Goal: Task Accomplishment & Management: Manage account settings

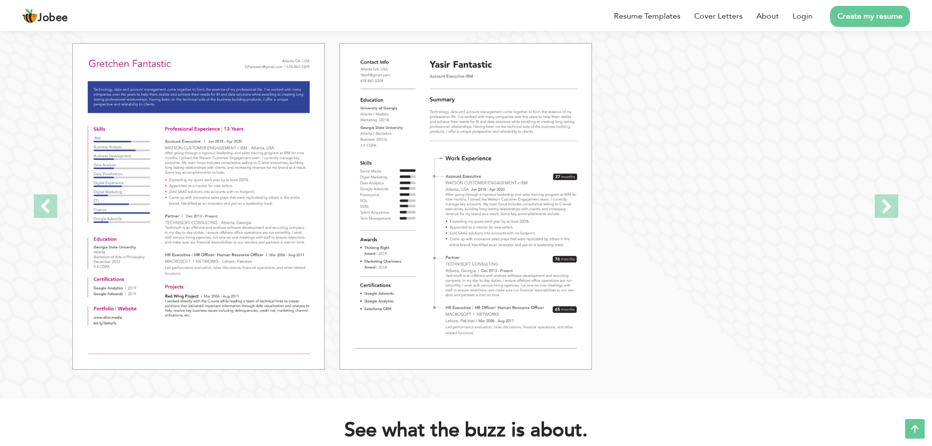
scroll to position [1150, 0]
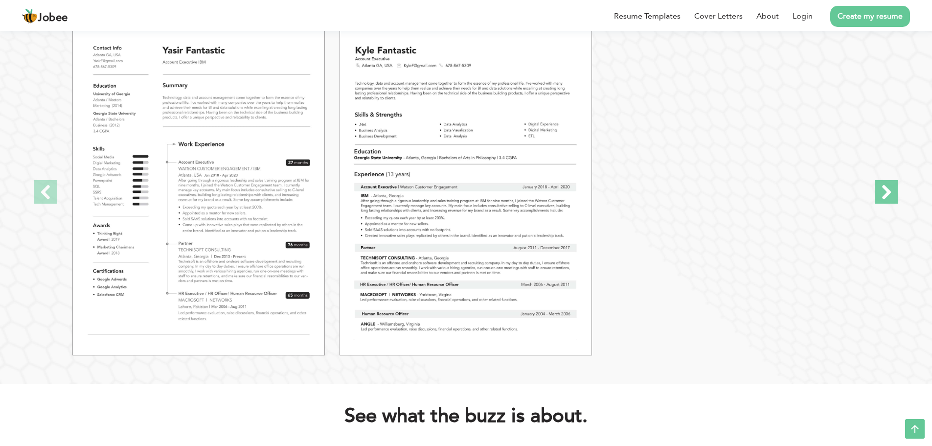
click at [883, 194] on span at bounding box center [886, 191] width 23 height 23
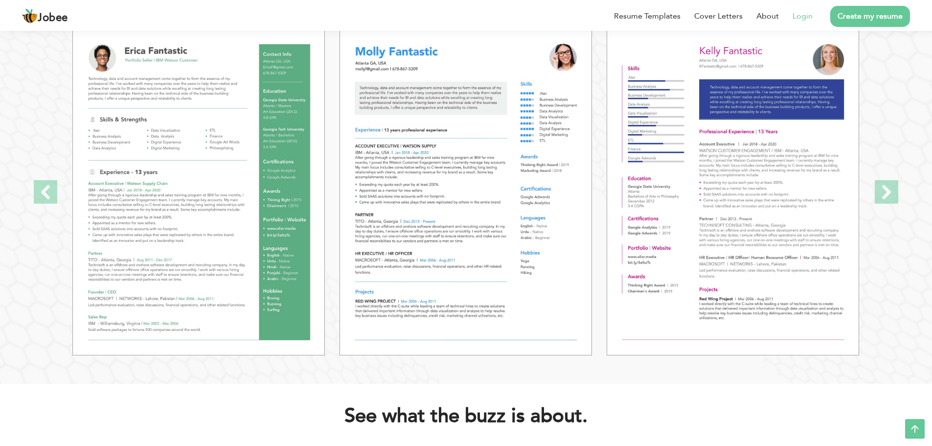
click at [802, 18] on link "Login" at bounding box center [802, 16] width 20 height 12
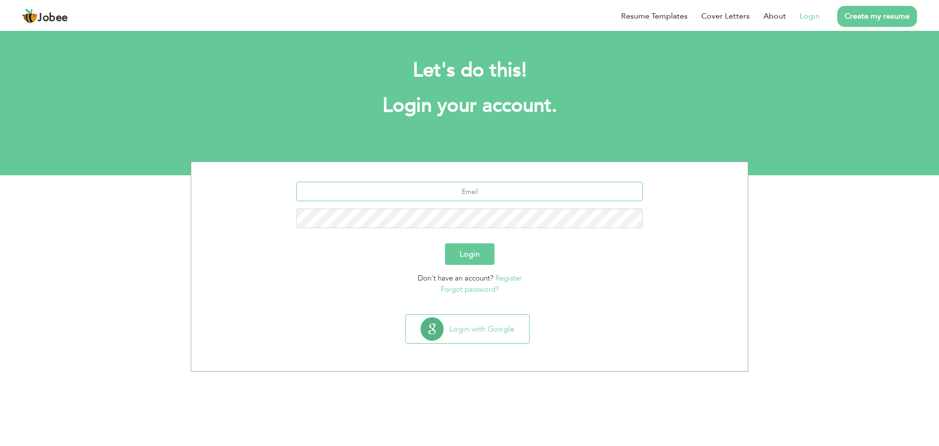
click at [448, 188] on input "text" at bounding box center [469, 191] width 347 height 20
type input "[EMAIL_ADDRESS][DOMAIN_NAME]"
click at [445, 243] on button "Login" at bounding box center [469, 254] width 49 height 22
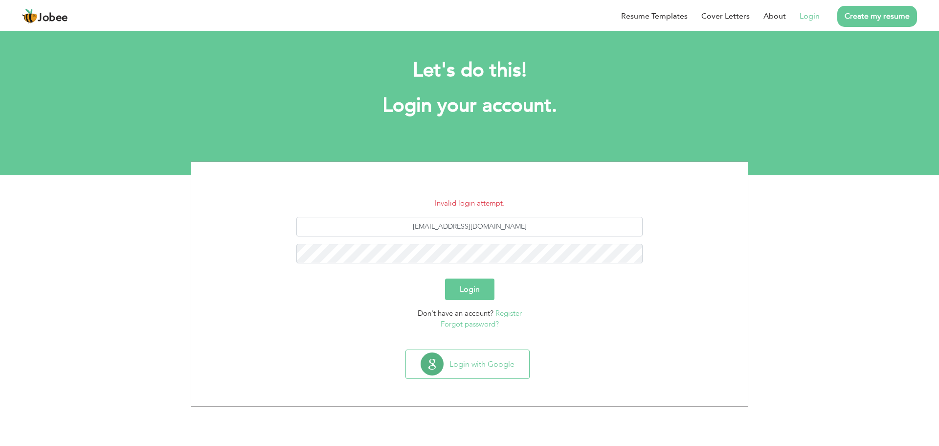
click at [472, 325] on link "Forgot password?" at bounding box center [470, 324] width 58 height 10
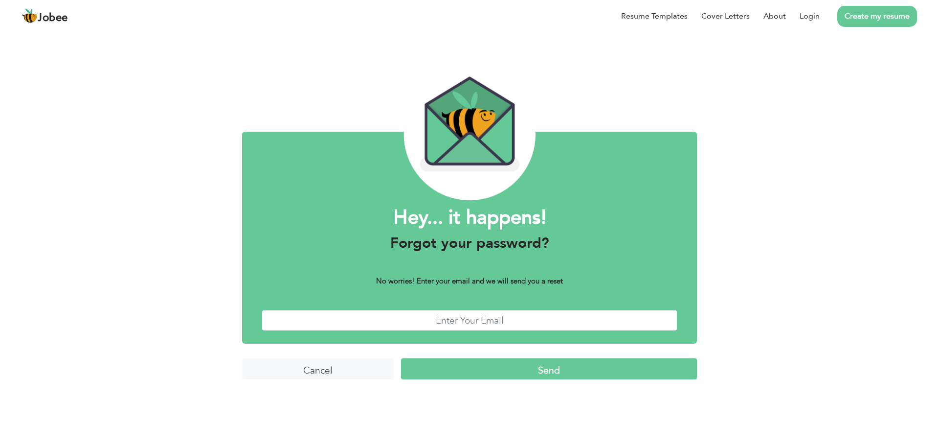
click at [481, 324] on input "text" at bounding box center [470, 320] width 416 height 21
type input "hussain.say4me@gmail.com"
click at [536, 370] on input "Send" at bounding box center [549, 368] width 296 height 21
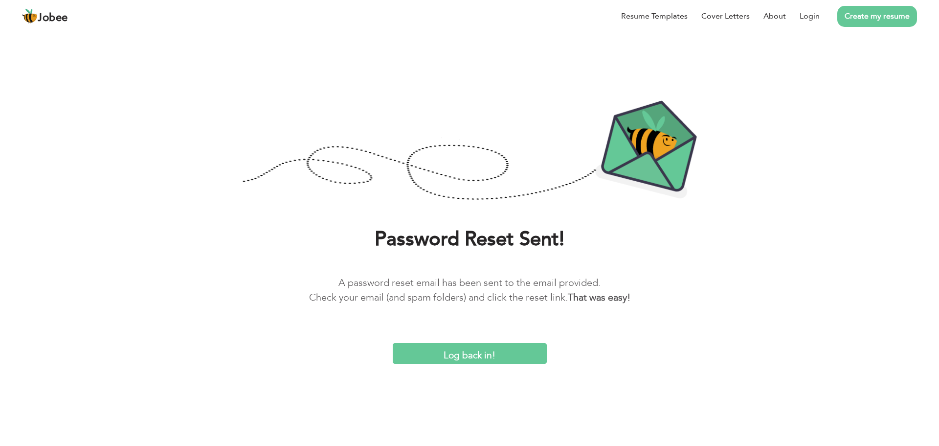
click at [467, 353] on input "Log back in!" at bounding box center [470, 353] width 154 height 21
click at [505, 350] on input "Log back in!" at bounding box center [470, 353] width 154 height 21
click at [475, 357] on input "Log back in!" at bounding box center [470, 353] width 154 height 21
click at [486, 357] on input "Log back in!" at bounding box center [470, 353] width 154 height 21
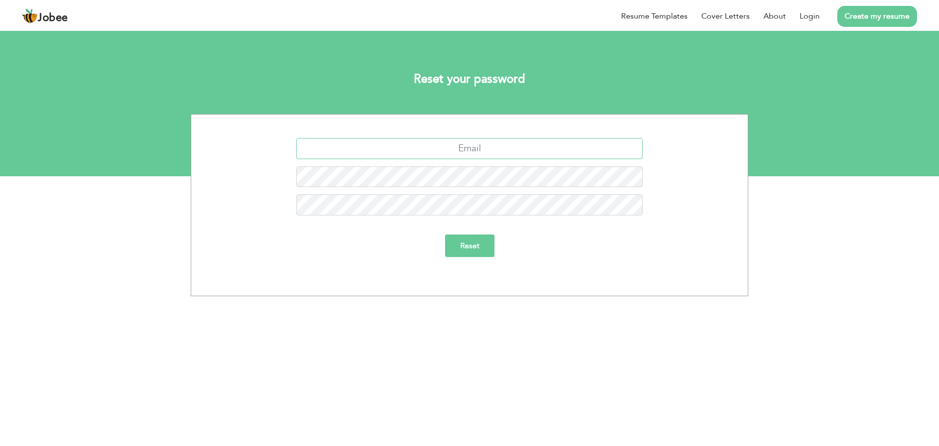
click at [470, 151] on input "text" at bounding box center [469, 148] width 347 height 21
type input "[PERSON_NAME][EMAIL_ADDRESS][PERSON_NAME][DOMAIN_NAME]"
click at [477, 252] on input "Reset" at bounding box center [469, 245] width 49 height 23
click at [463, 253] on input "Reset" at bounding box center [469, 245] width 49 height 23
click at [819, 15] on link "Login" at bounding box center [810, 16] width 20 height 12
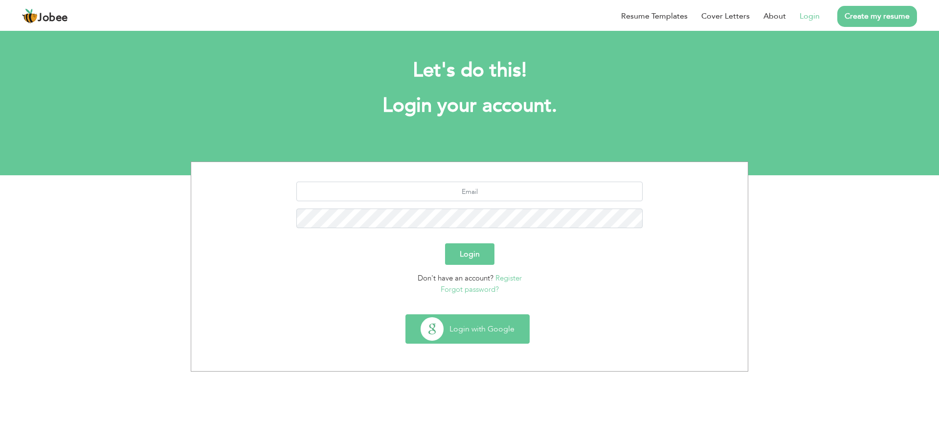
click at [469, 333] on button "Login with Google" at bounding box center [467, 329] width 123 height 28
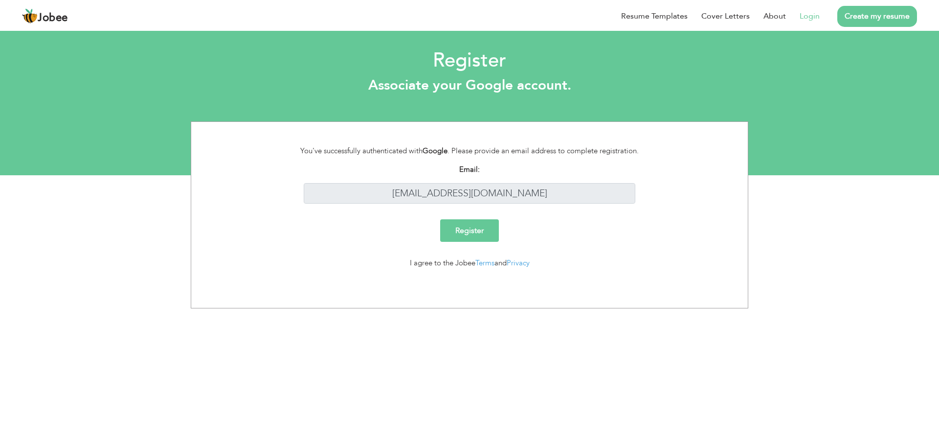
click at [474, 239] on input "Register" at bounding box center [469, 230] width 59 height 23
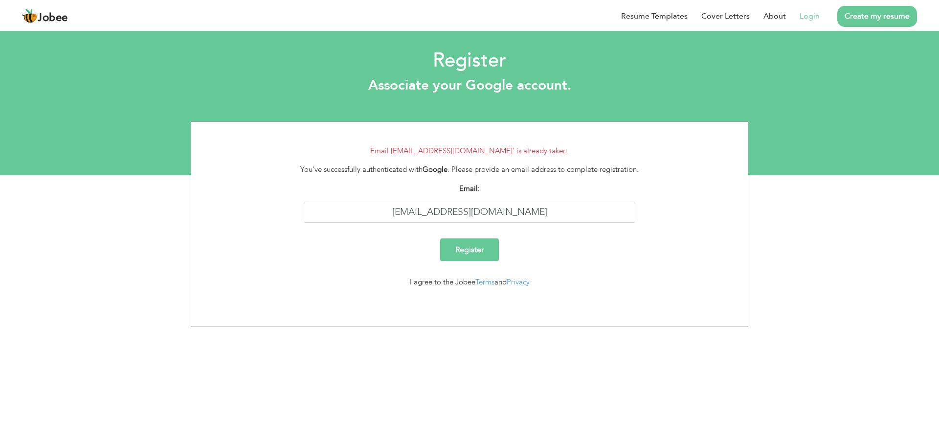
click at [809, 11] on link "Login" at bounding box center [810, 16] width 20 height 12
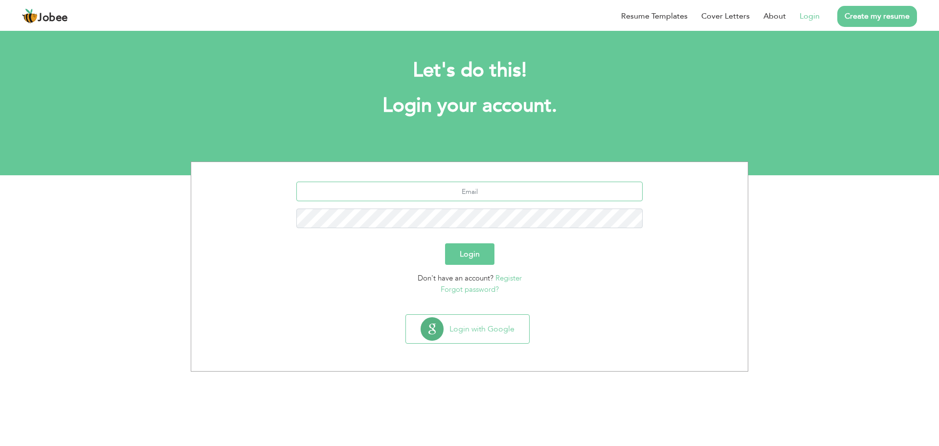
click at [476, 196] on input "text" at bounding box center [469, 191] width 347 height 20
type input "basharat.hussain@its.uol.edu.pk"
click at [470, 259] on button "Login" at bounding box center [469, 254] width 49 height 22
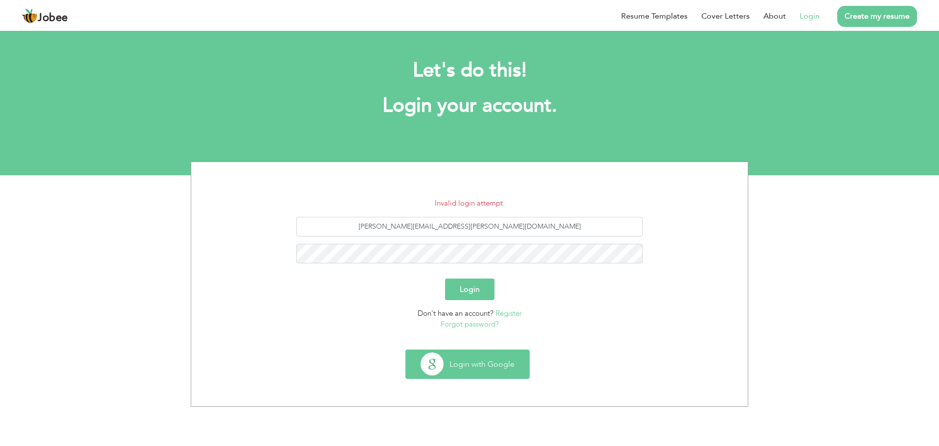
click at [467, 361] on button "Login with Google" at bounding box center [467, 364] width 123 height 28
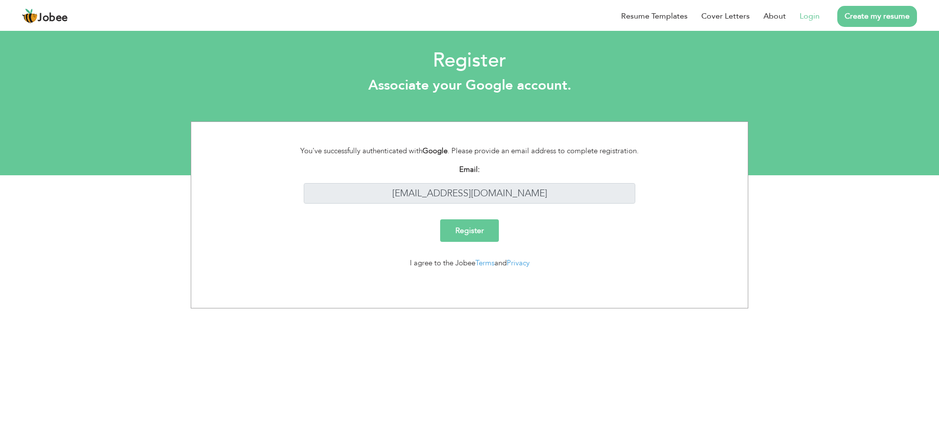
click at [467, 235] on input "Register" at bounding box center [469, 230] width 59 height 23
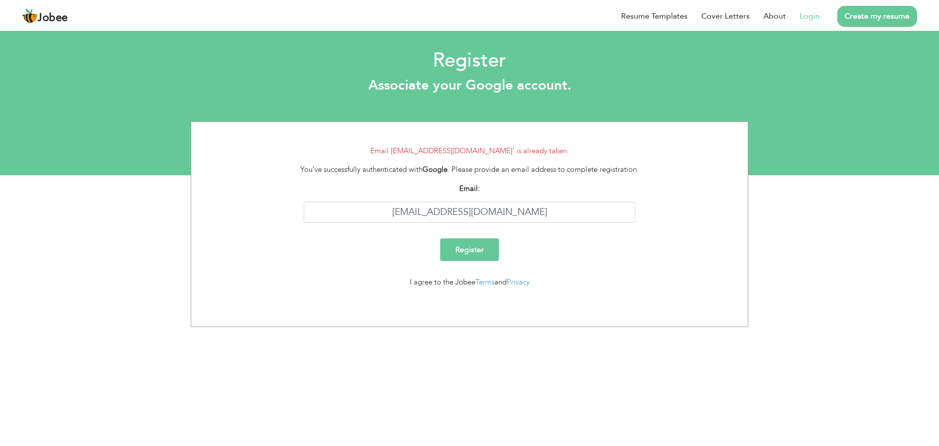
click at [470, 248] on input "Register" at bounding box center [469, 249] width 59 height 23
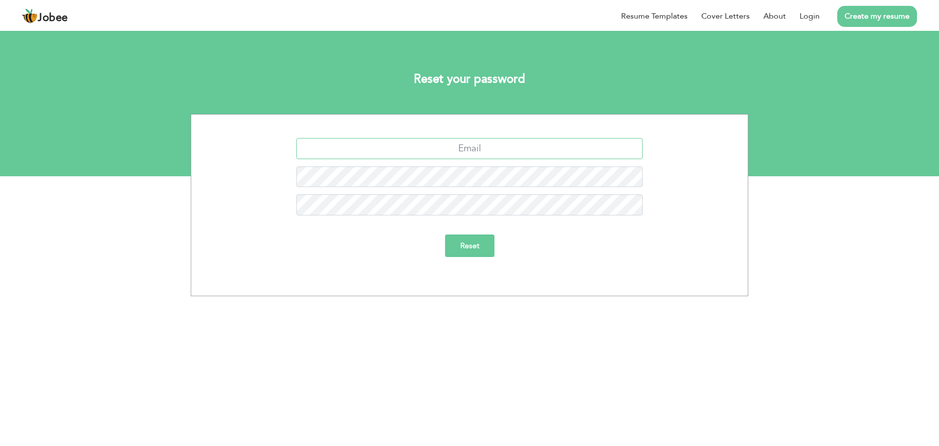
click at [482, 148] on input "text" at bounding box center [469, 148] width 347 height 21
type input "[PERSON_NAME][EMAIL_ADDRESS][PERSON_NAME][DOMAIN_NAME]"
drag, startPoint x: 557, startPoint y: 149, endPoint x: 273, endPoint y: 141, distance: 284.3
click at [273, 141] on div "[PERSON_NAME][EMAIL_ADDRESS][PERSON_NAME][DOMAIN_NAME]" at bounding box center [470, 152] width 542 height 28
type input "[EMAIL_ADDRESS][DOMAIN_NAME]"
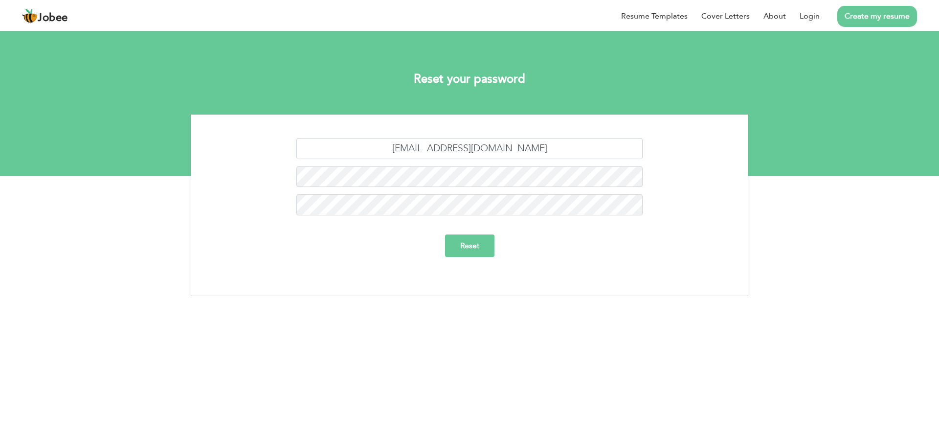
click at [476, 249] on input "Reset" at bounding box center [469, 245] width 49 height 23
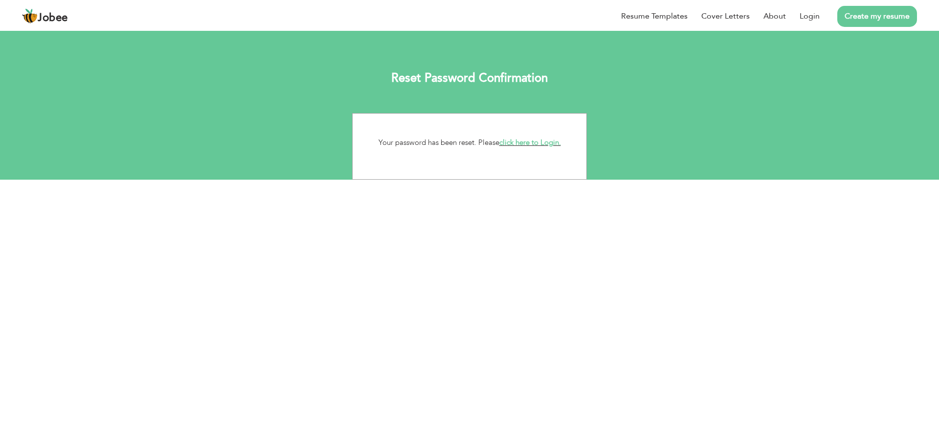
click at [542, 143] on link "click here to Login." at bounding box center [530, 142] width 62 height 10
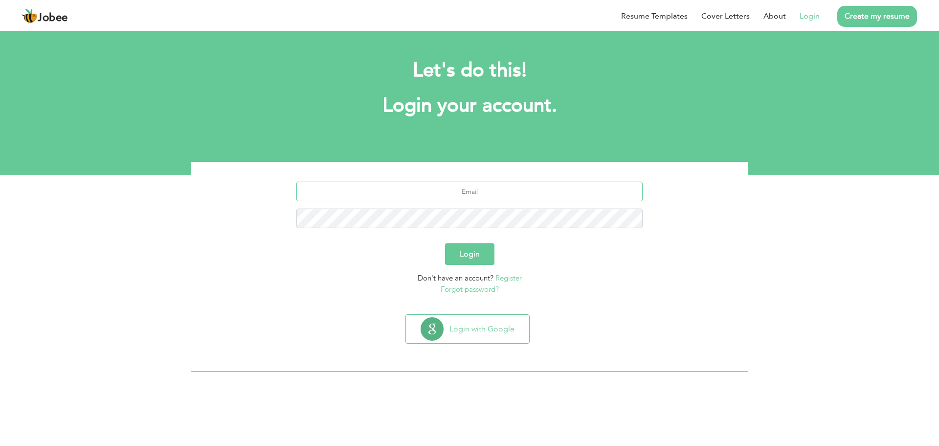
click at [501, 195] on input "text" at bounding box center [469, 191] width 347 height 20
type input "[PERSON_NAME][EMAIL_ADDRESS][PERSON_NAME][DOMAIN_NAME]"
drag, startPoint x: 533, startPoint y: 192, endPoint x: 321, endPoint y: 198, distance: 211.9
click at [321, 198] on input "[PERSON_NAME][EMAIL_ADDRESS][PERSON_NAME][DOMAIN_NAME]" at bounding box center [469, 191] width 347 height 20
type input "[EMAIL_ADDRESS][DOMAIN_NAME]"
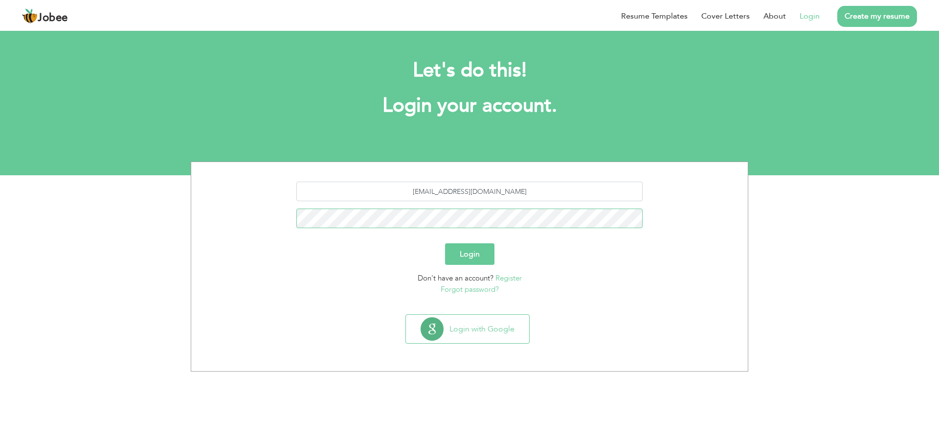
click at [445, 243] on button "Login" at bounding box center [469, 254] width 49 height 22
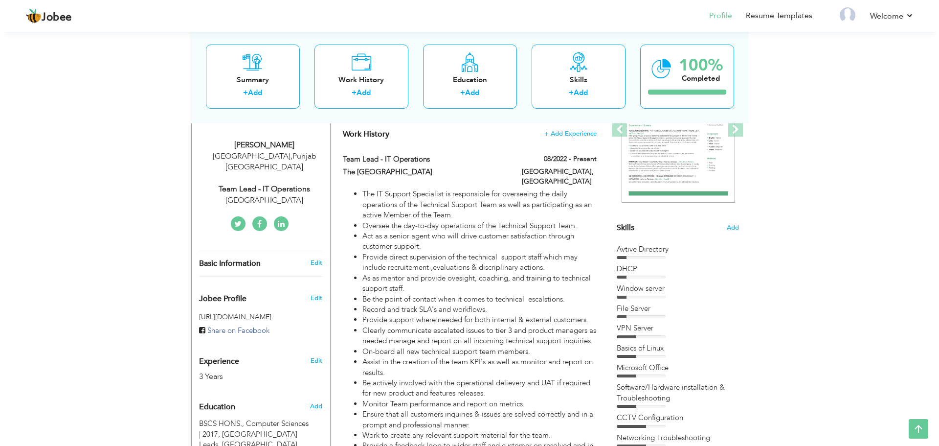
scroll to position [153, 0]
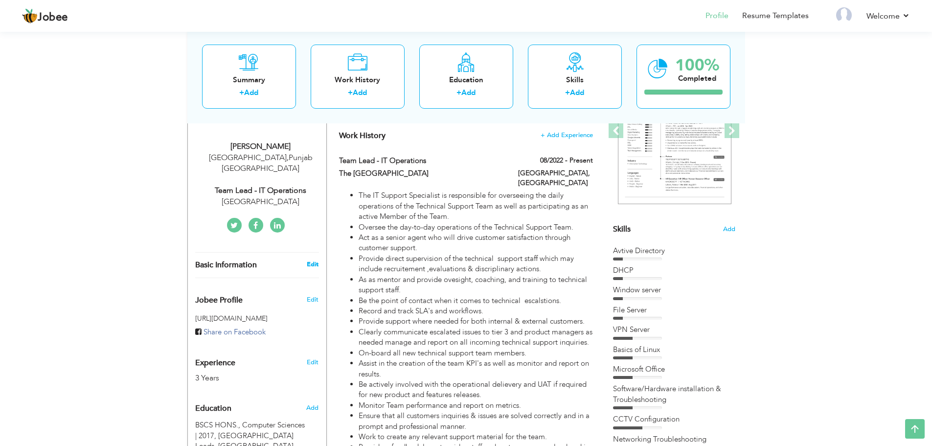
click at [316, 260] on link "Edit" at bounding box center [313, 264] width 12 height 9
type input "[PERSON_NAME]"
type input "Hussain"
type input "[PHONE_NUMBER]"
select select "number:166"
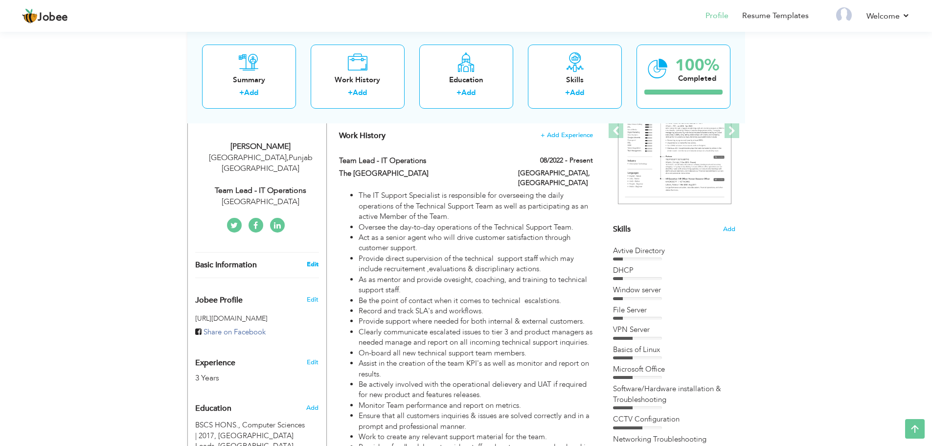
type input "[GEOGRAPHIC_DATA]"
select select "number:5"
type input "[GEOGRAPHIC_DATA]"
type input "Team Lead - IT Operations"
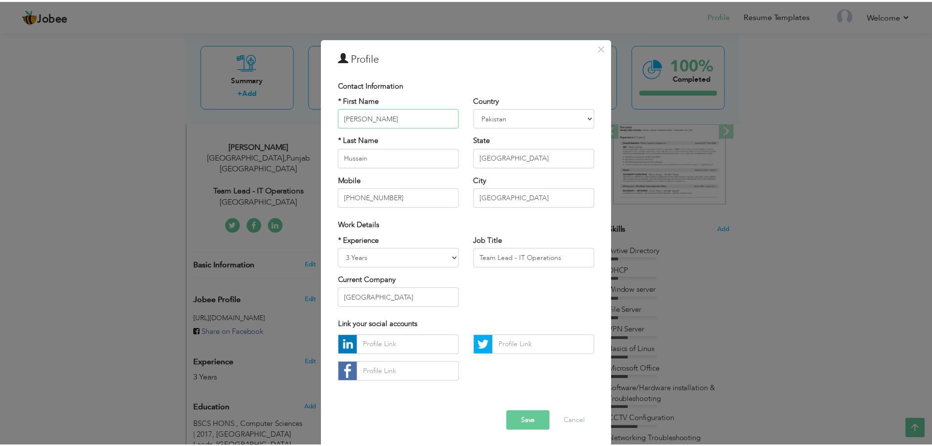
scroll to position [9, 0]
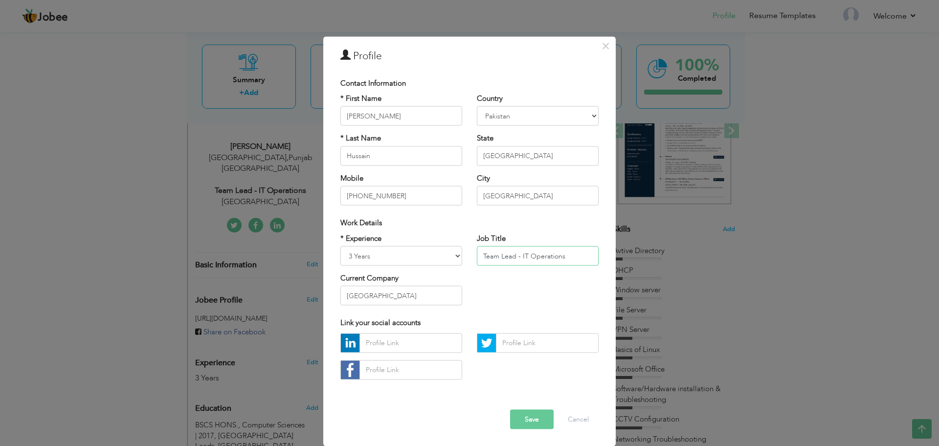
drag, startPoint x: 566, startPoint y: 257, endPoint x: 476, endPoint y: 262, distance: 90.1
click at [478, 262] on input "Team Lead - IT Operations" at bounding box center [538, 256] width 122 height 20
type input "IT Support Specialist"
click at [526, 419] on button "Save" at bounding box center [532, 419] width 44 height 20
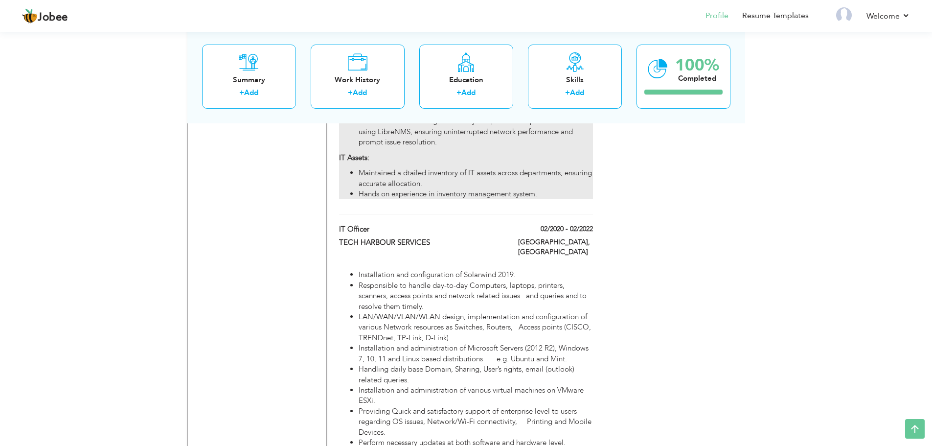
scroll to position [984, 0]
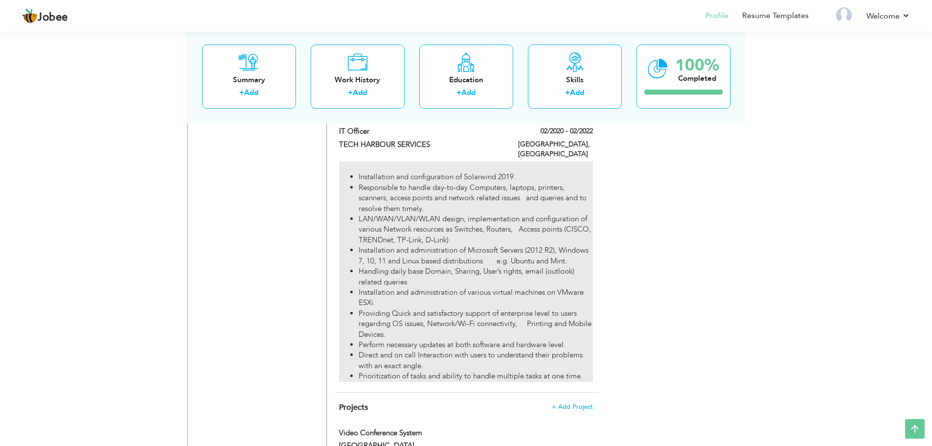
click at [497, 308] on li "Providing Quick and satisfactory support of enterprise level to users regarding…" at bounding box center [476, 323] width 234 height 31
type input "IT officer"
type input "TECH HARBOUR SERVICES"
type input "02/2020"
type input "02/2022"
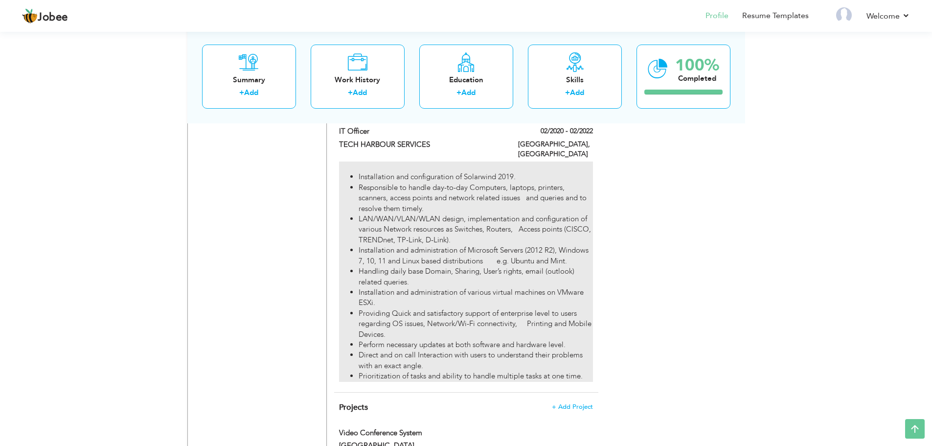
type input "[GEOGRAPHIC_DATA]"
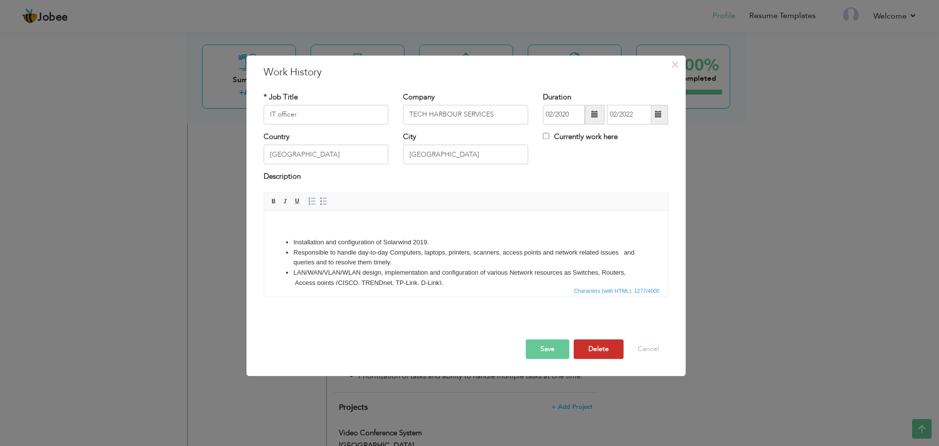
click at [608, 350] on button "Delete" at bounding box center [599, 349] width 50 height 20
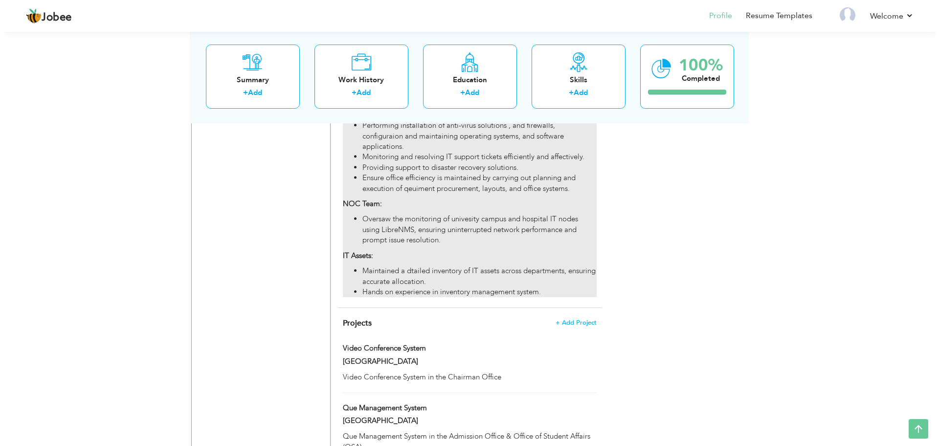
scroll to position [837, 0]
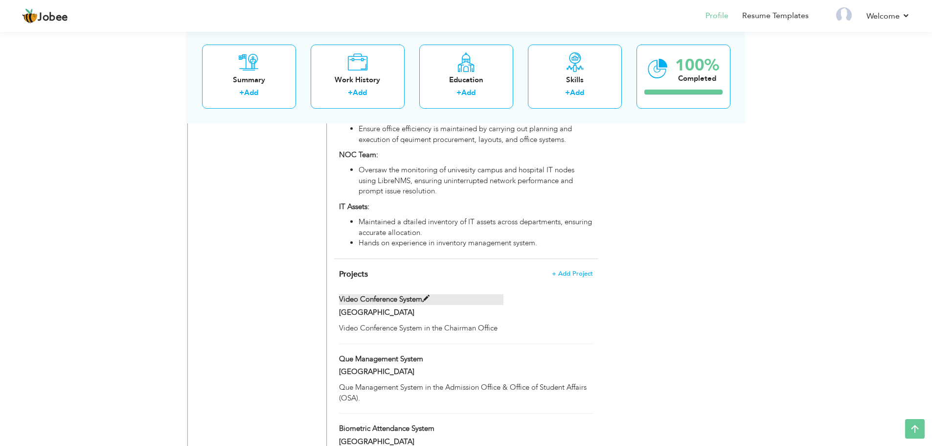
click at [430, 297] on span at bounding box center [425, 298] width 7 height 7
type input "Video Conference System"
type input "[GEOGRAPHIC_DATA]"
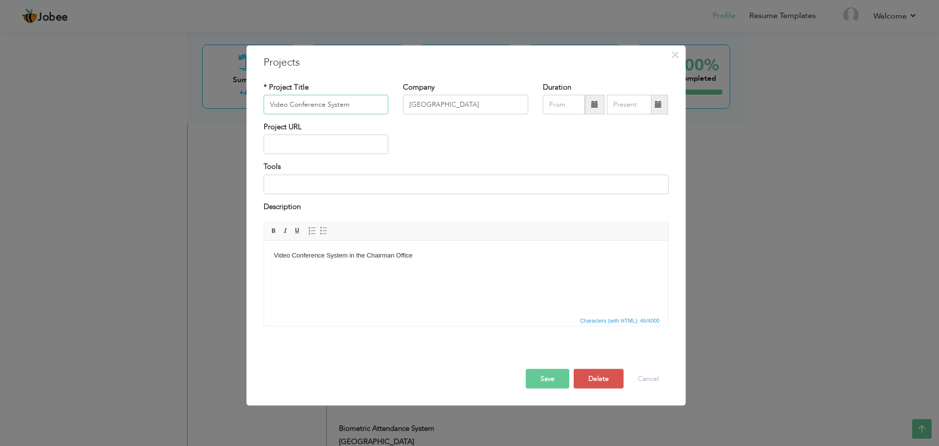
drag, startPoint x: 364, startPoint y: 103, endPoint x: 244, endPoint y: 114, distance: 120.9
click at [244, 114] on div "× Projects * Project Title Video Conference System Company University of Lahore…" at bounding box center [469, 223] width 939 height 446
paste input "GCPW (Google Credential Provider for Windows) Deployment – UOL Domain"
type input "GCPW (Google Credential Provider for Windows) Deployment"
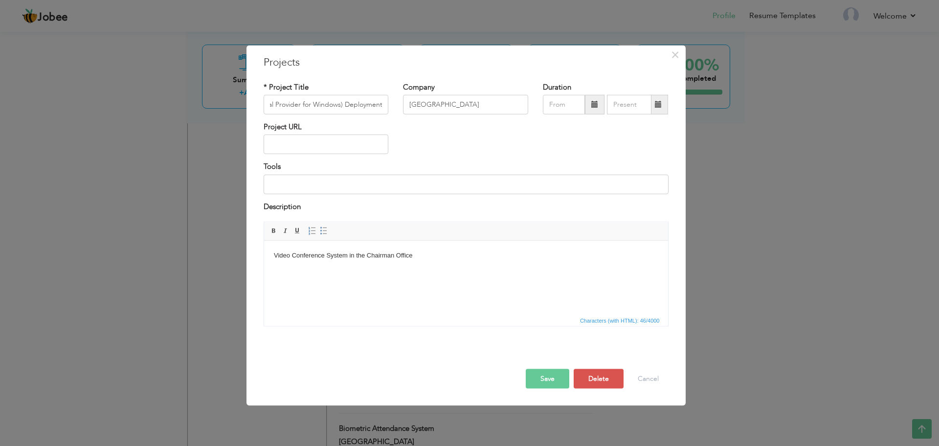
scroll to position [0, 0]
click at [377, 270] on html "Video Conference System in the Chairman Office" at bounding box center [466, 255] width 404 height 30
drag, startPoint x: 377, startPoint y: 285, endPoint x: 328, endPoint y: 295, distance: 50.1
click at [328, 270] on html "Video Conference System in the Chairman Office" at bounding box center [466, 255] width 404 height 30
drag, startPoint x: 430, startPoint y: 249, endPoint x: 247, endPoint y: 249, distance: 183.4
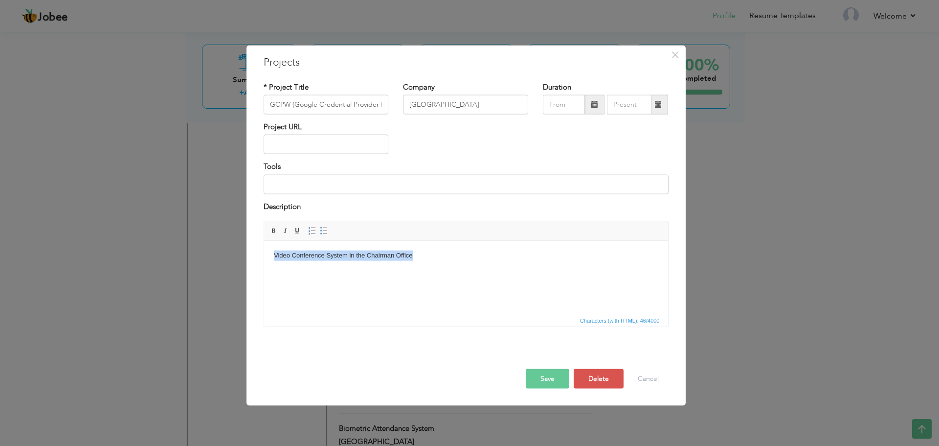
click at [264, 249] on html "Video Conference System in the Chairman Office" at bounding box center [466, 255] width 404 height 30
drag, startPoint x: 305, startPoint y: 261, endPoint x: 586, endPoint y: 286, distance: 281.9
click at [586, 270] on html "Video Conference System in the Chairman Office" at bounding box center [466, 255] width 404 height 30
drag, startPoint x: 374, startPoint y: 252, endPoint x: 271, endPoint y: 248, distance: 102.8
click at [271, 248] on html "Video Conference System in the Chairman Office" at bounding box center [466, 255] width 404 height 30
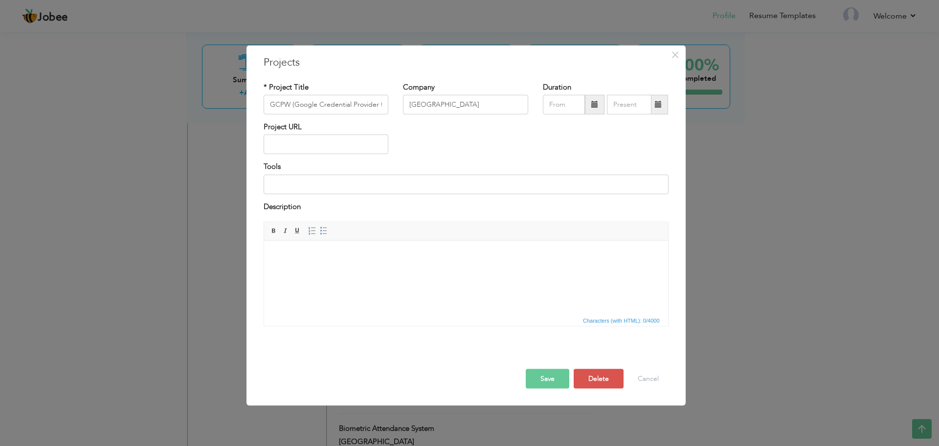
click at [424, 260] on html at bounding box center [466, 255] width 404 height 30
drag, startPoint x: 413, startPoint y: 269, endPoint x: 385, endPoint y: 255, distance: 31.1
click at [385, 255] on body at bounding box center [465, 255] width 384 height 10
click at [427, 269] on html at bounding box center [466, 255] width 404 height 30
drag, startPoint x: 429, startPoint y: 268, endPoint x: 335, endPoint y: 291, distance: 96.8
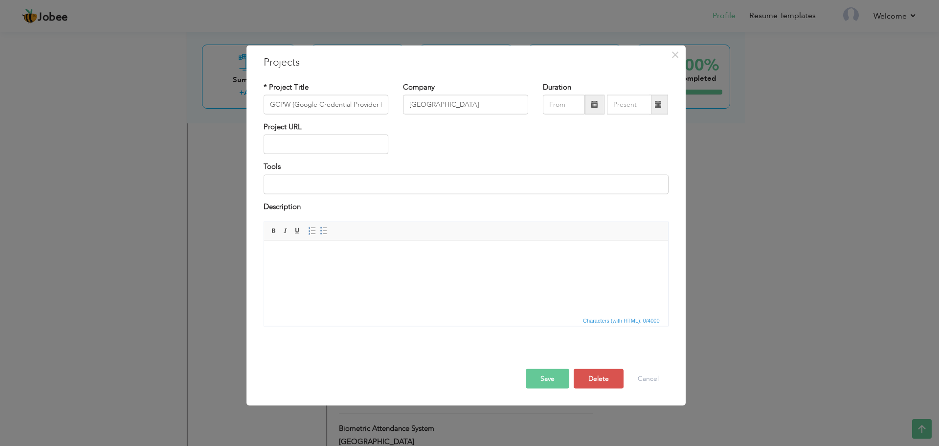
click at [335, 270] on html at bounding box center [466, 255] width 404 height 30
click at [346, 282] on html "​​​​​​​" at bounding box center [466, 265] width 404 height 50
click at [346, 283] on html "​​​​​​​" at bounding box center [466, 265] width 404 height 50
click at [292, 263] on body "​​​​​​​" at bounding box center [465, 275] width 384 height 51
click at [291, 263] on body "​​​​​​​" at bounding box center [465, 275] width 384 height 51
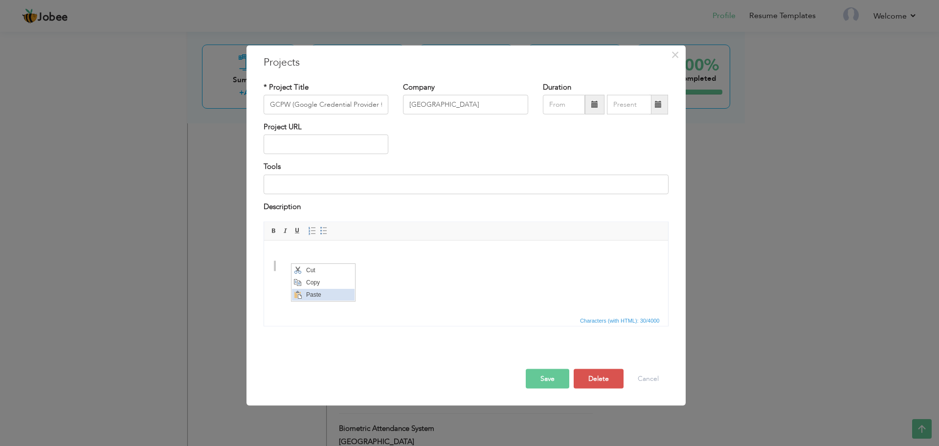
click at [322, 293] on span "Paste" at bounding box center [328, 294] width 51 height 12
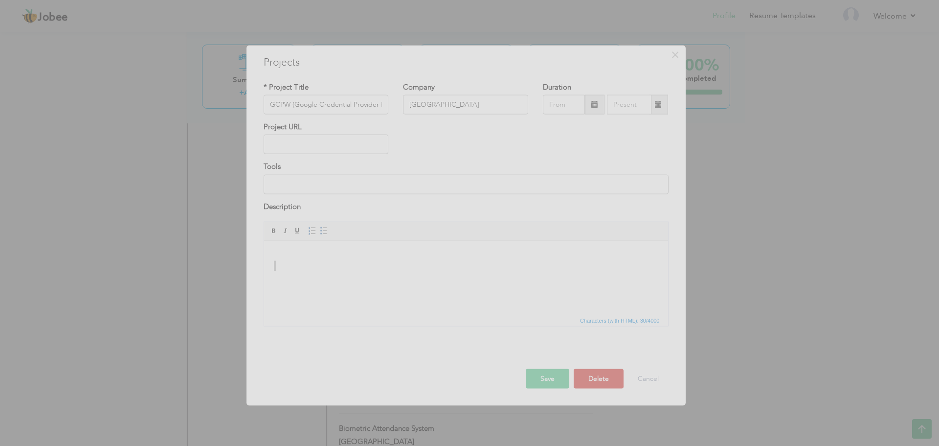
click at [734, 58] on div at bounding box center [469, 223] width 939 height 446
click at [669, 50] on div at bounding box center [469, 223] width 939 height 446
click at [670, 51] on div at bounding box center [469, 223] width 939 height 446
click at [638, 385] on div at bounding box center [469, 223] width 939 height 446
click at [592, 379] on div at bounding box center [469, 223] width 939 height 446
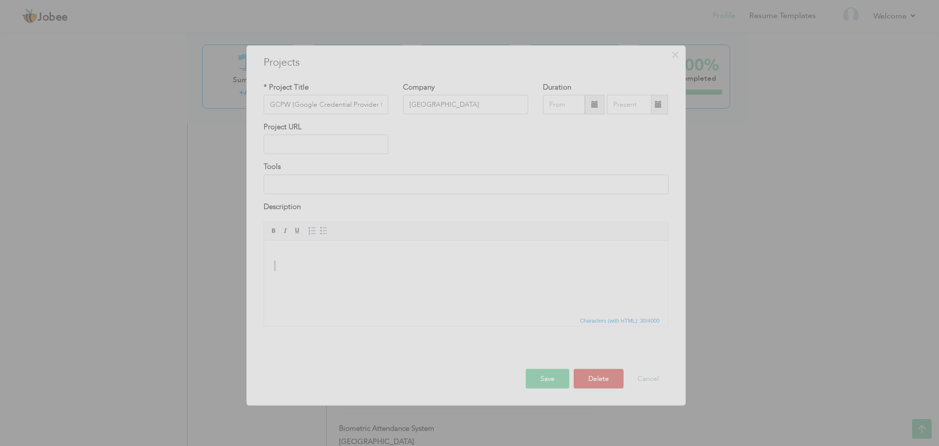
click at [592, 379] on div at bounding box center [469, 223] width 939 height 446
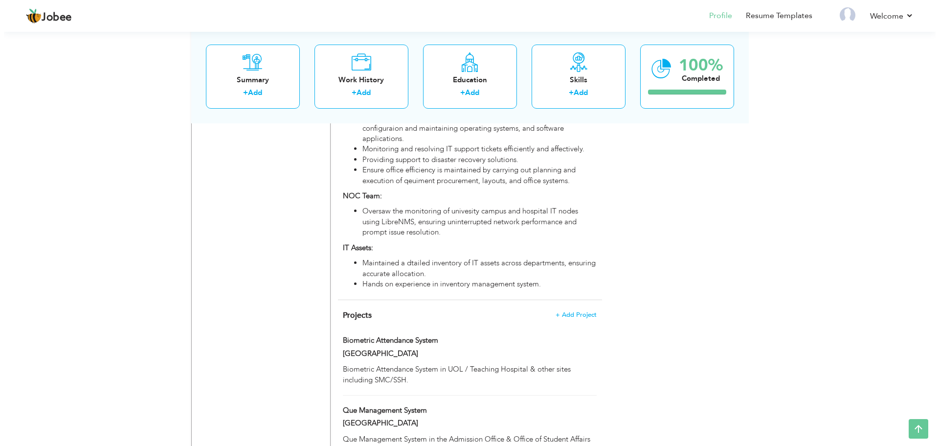
scroll to position [909, 0]
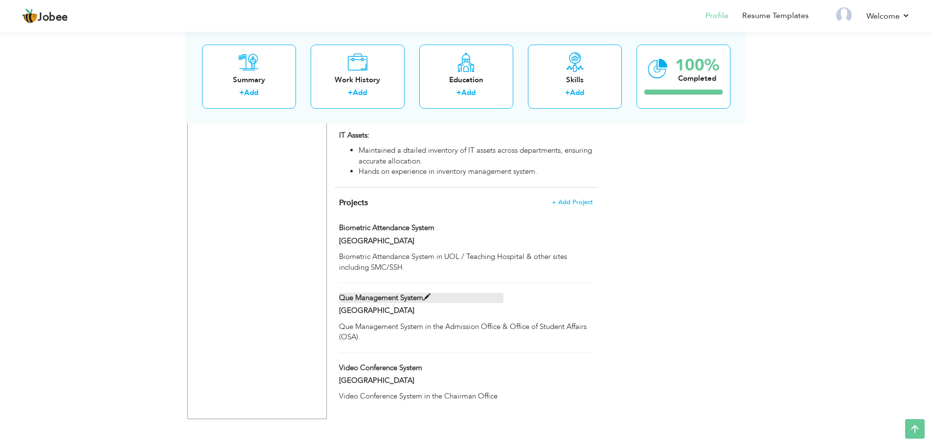
click at [427, 298] on span at bounding box center [426, 297] width 7 height 7
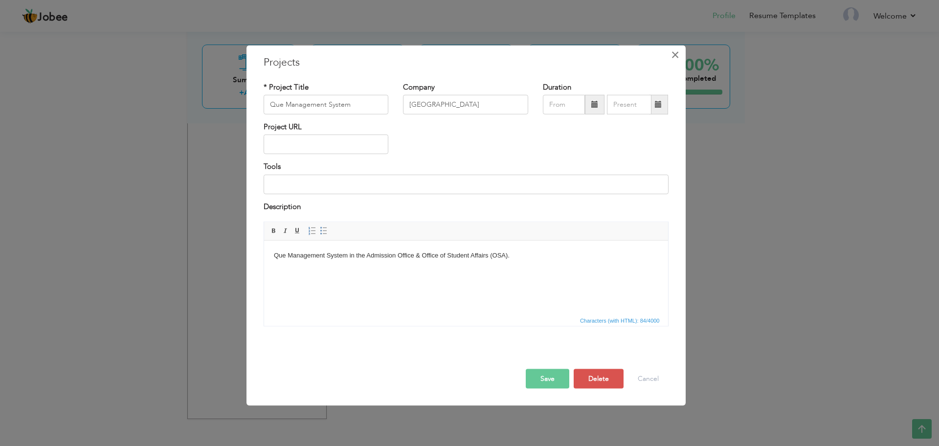
click at [677, 57] on span "×" at bounding box center [675, 54] width 8 height 18
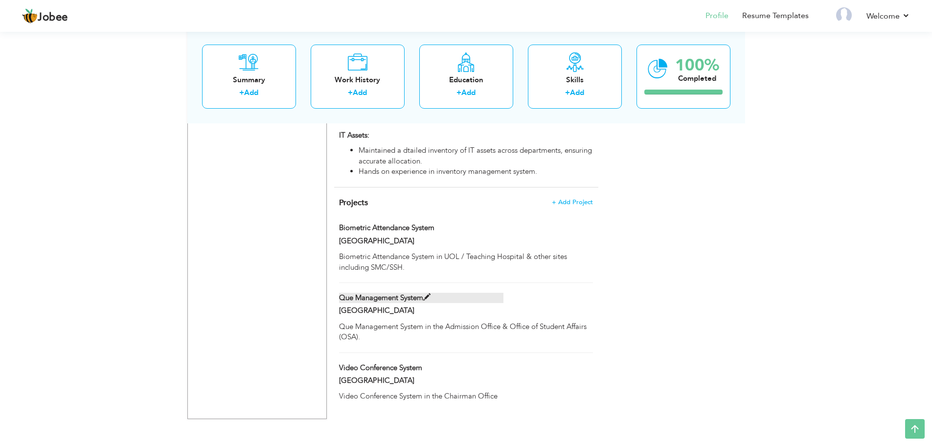
click at [428, 298] on span at bounding box center [426, 297] width 7 height 7
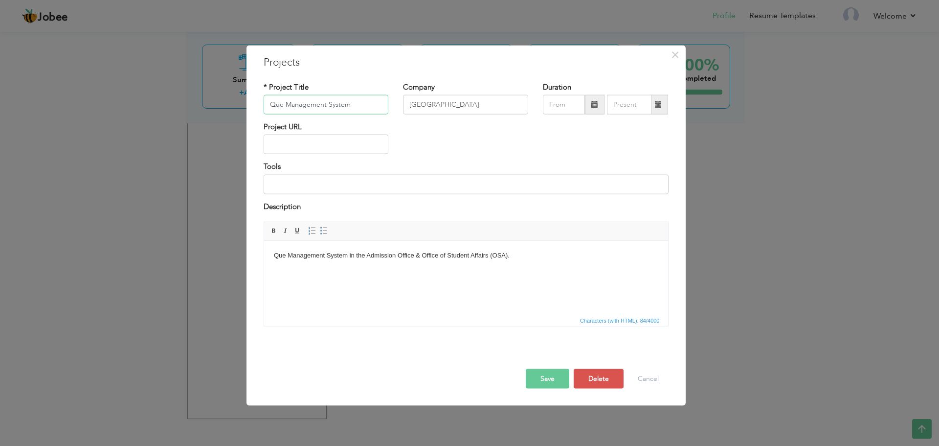
drag, startPoint x: 361, startPoint y: 104, endPoint x: 257, endPoint y: 108, distance: 103.8
click at [257, 108] on div "* Project Title Que Management System" at bounding box center [326, 102] width 140 height 40
paste input "ue Management System (QMS) – Fee Section"
type input "Queue Management System (QMS) – Fee Section"
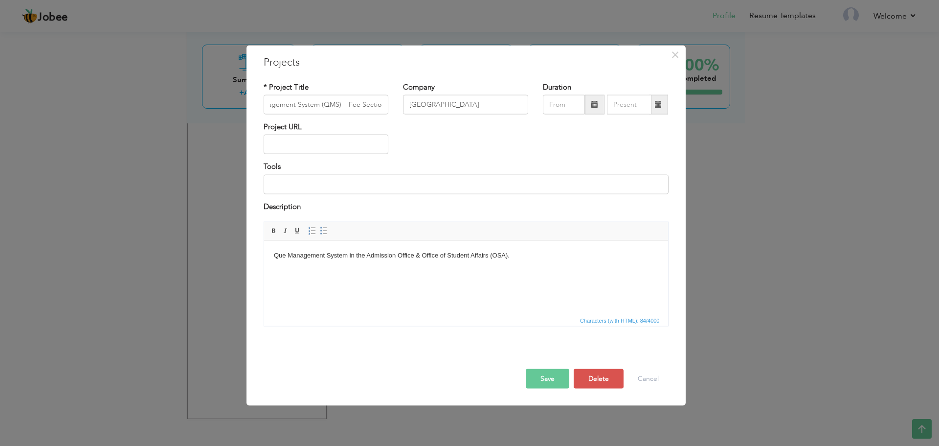
click at [550, 378] on button "Save" at bounding box center [548, 379] width 44 height 20
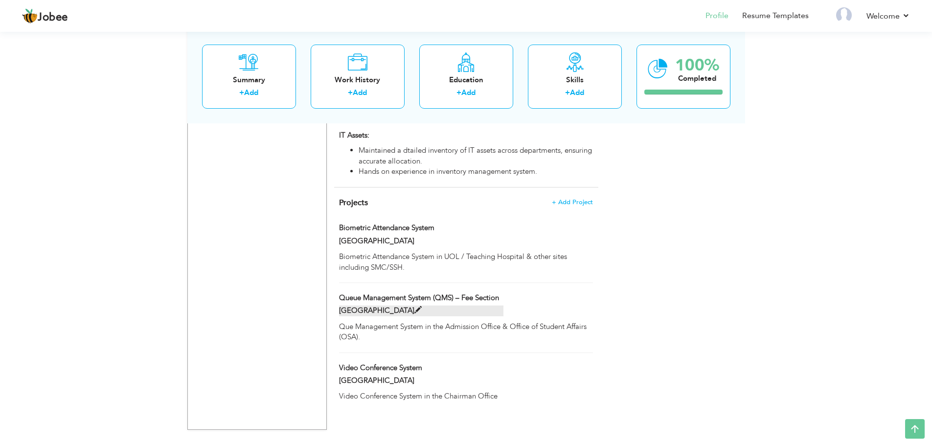
click at [414, 312] on span at bounding box center [417, 309] width 7 height 7
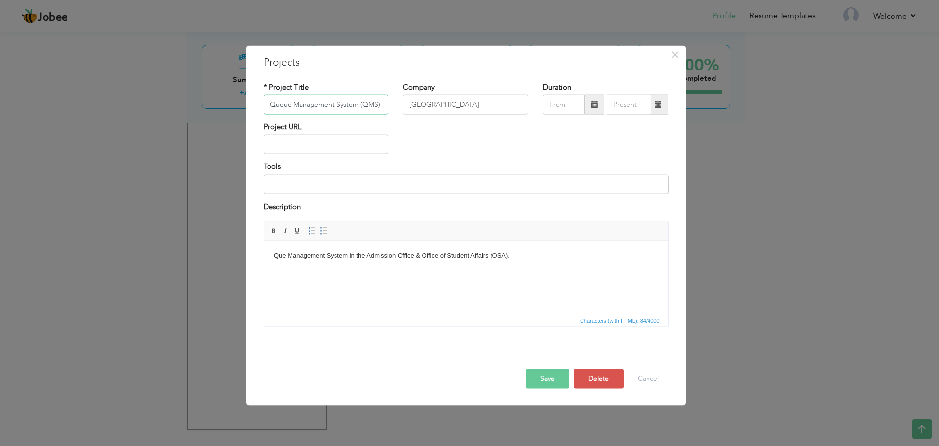
scroll to position [0, 39]
click at [519, 258] on body "Que Management System in the Admission Office & Office of Student Affairs (OSA)." at bounding box center [465, 255] width 384 height 10
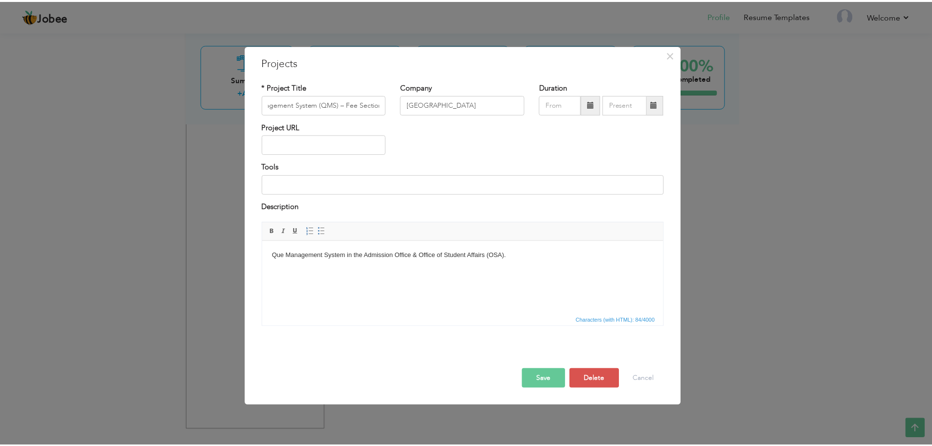
scroll to position [0, 0]
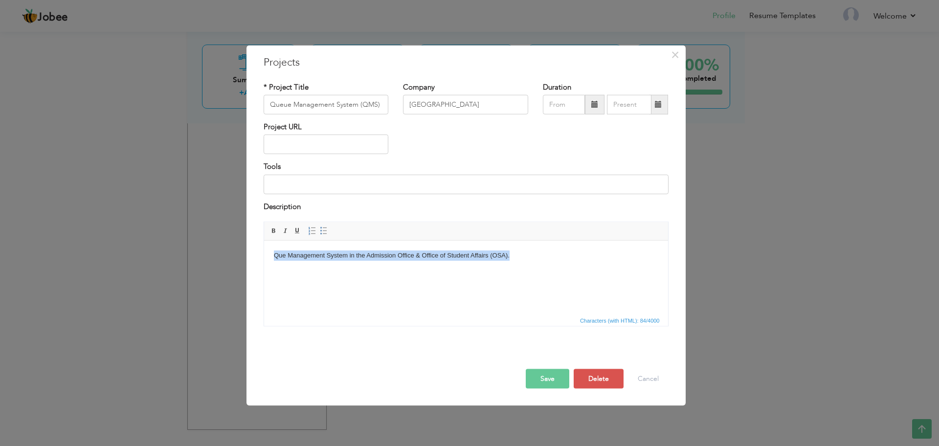
drag, startPoint x: 453, startPoint y: 253, endPoint x: 274, endPoint y: 255, distance: 179.5
click at [274, 255] on body "Que Management System in the Admission Office & Office of Student Affairs (OSA)." at bounding box center [465, 255] width 384 height 10
click at [580, 251] on body at bounding box center [465, 255] width 384 height 10
click at [563, 269] on body "Implemented QMS solution for student fee submission process." at bounding box center [465, 260] width 384 height 21
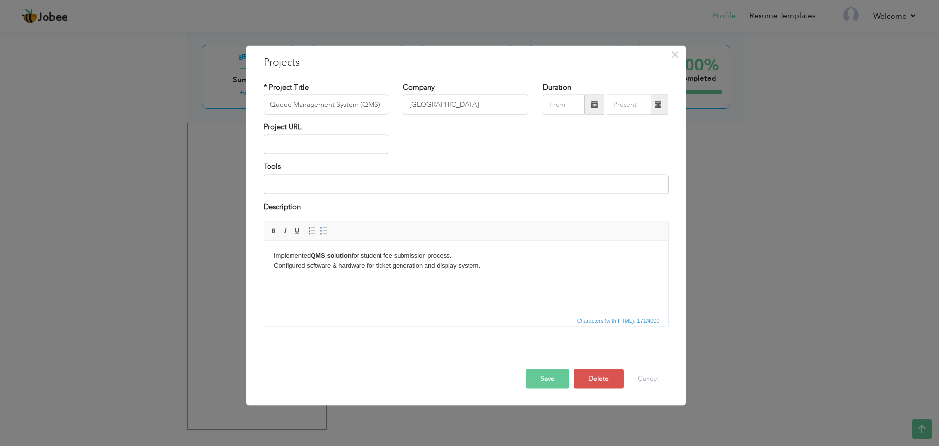
click at [445, 279] on body "Implemented QMS solution for student fee submission process. Configured softwar…" at bounding box center [465, 265] width 384 height 30
click at [402, 292] on html "Implemented QMS solution for student fee submission process. Configured softwar…" at bounding box center [466, 270] width 404 height 60
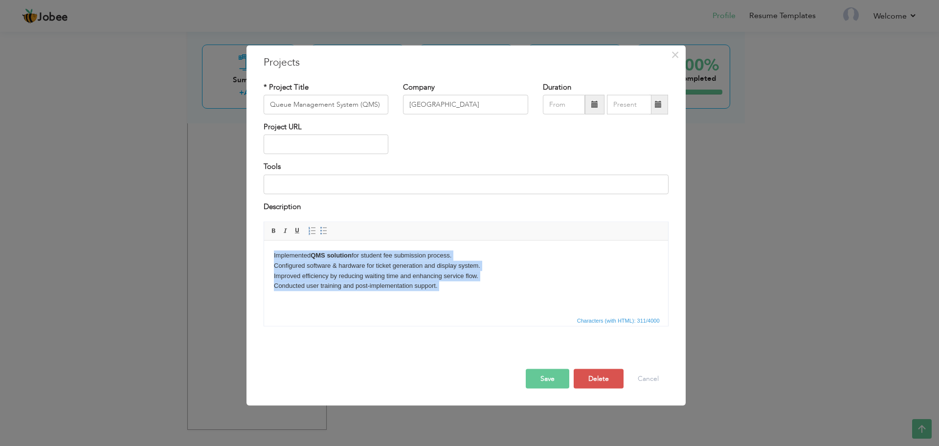
drag, startPoint x: 441, startPoint y: 293, endPoint x: 525, endPoint y: 493, distance: 217.0
click at [264, 252] on html "Implemented QMS solution for student fee submission process. Configured softwar…" at bounding box center [466, 275] width 404 height 70
click at [328, 234] on link "Insert/Remove Bulleted List" at bounding box center [323, 231] width 11 height 11
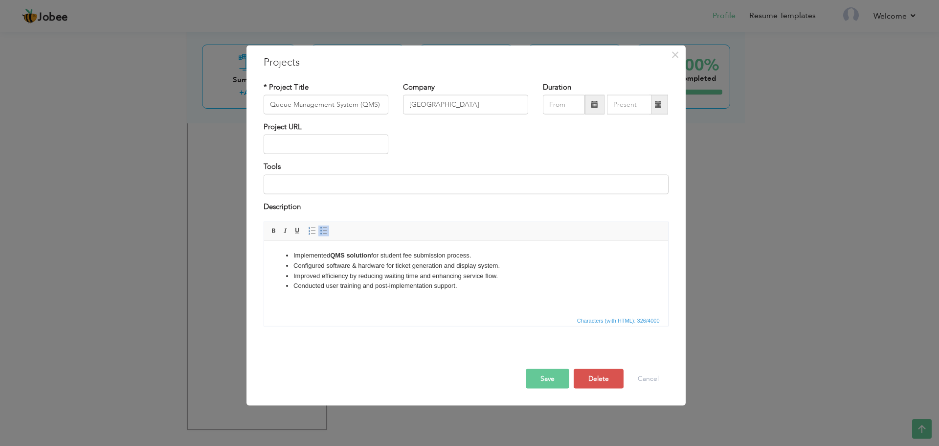
click at [591, 285] on li "Conducted user training and post-implementation support." at bounding box center [465, 285] width 345 height 10
click at [552, 376] on button "Save" at bounding box center [548, 379] width 44 height 20
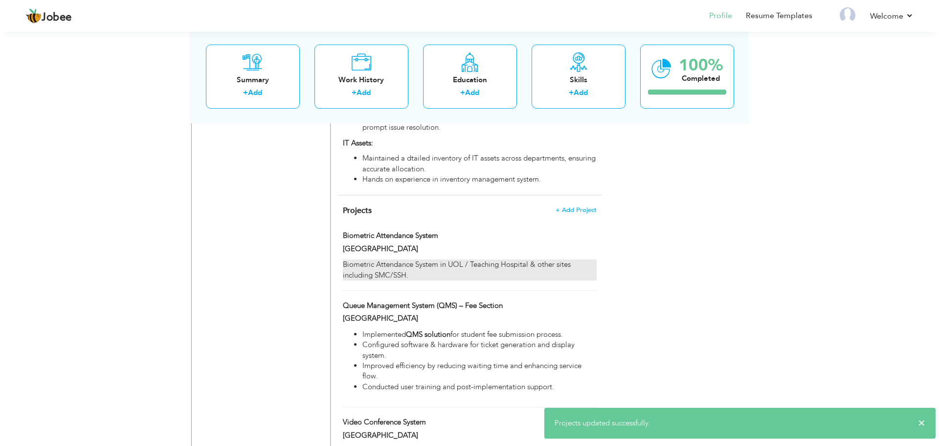
scroll to position [956, 0]
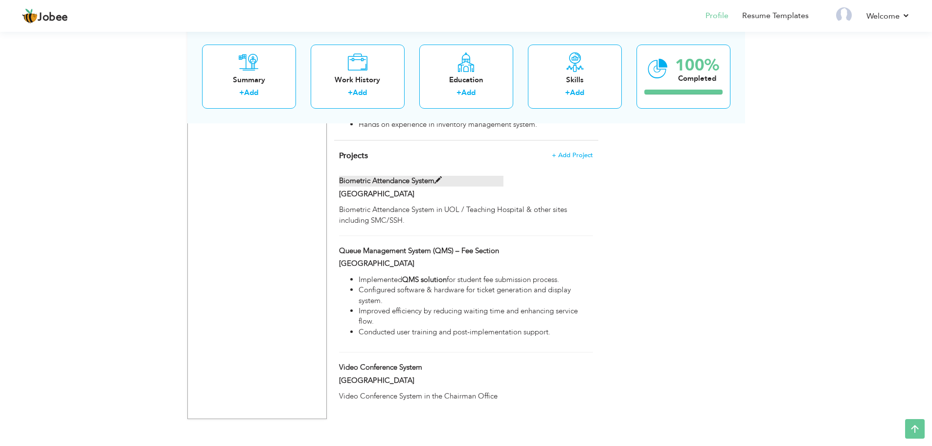
click at [439, 181] on span at bounding box center [437, 180] width 7 height 7
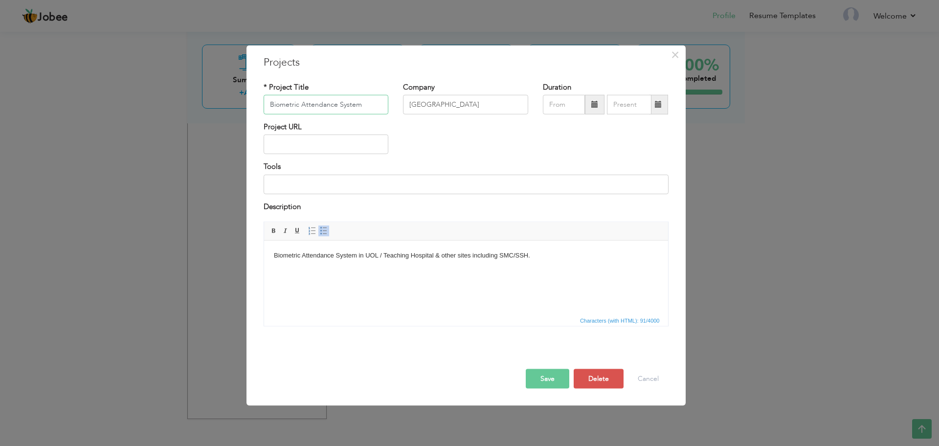
drag, startPoint x: 365, startPoint y: 104, endPoint x: 256, endPoint y: 109, distance: 108.7
click at [256, 109] on div "* Project Title Biometric Attendance System" at bounding box center [326, 102] width 140 height 40
paste input "Suprema Biometric Devices Installation"
type input "Suprema Biometric Devices Installation"
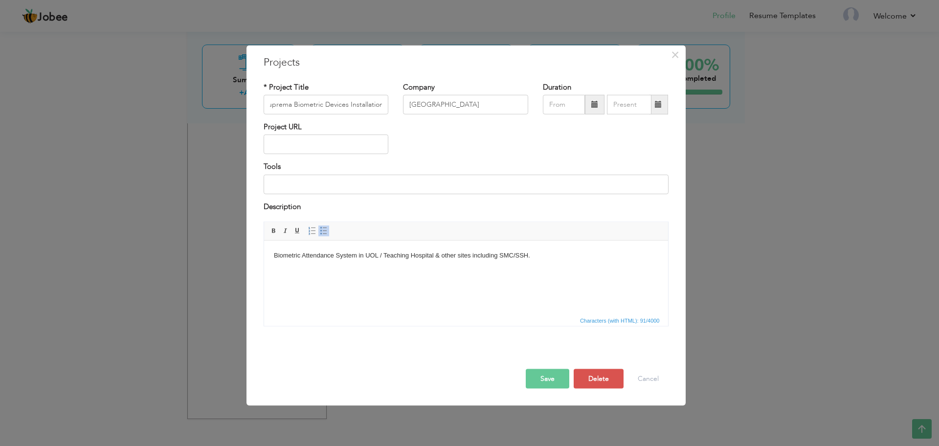
scroll to position [0, 0]
drag, startPoint x: 388, startPoint y: 291, endPoint x: 508, endPoint y: 293, distance: 119.9
click at [477, 270] on html "Biometric Attendance System in UOL / Teaching Hospital & other sites including …" at bounding box center [466, 255] width 404 height 30
drag, startPoint x: 544, startPoint y: 256, endPoint x: 256, endPoint y: 253, distance: 288.1
click at [264, 253] on html "Biometric Attendance System in UOL / Teaching Hospital & other sites including …" at bounding box center [466, 255] width 404 height 30
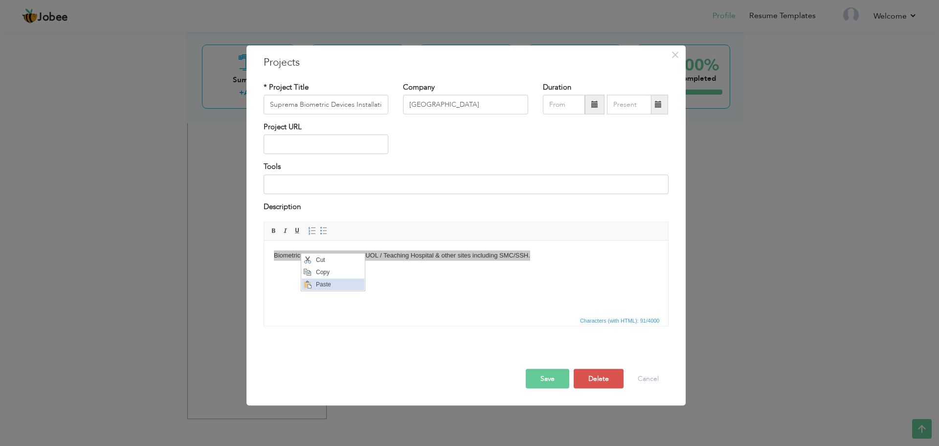
click at [330, 280] on span "Paste" at bounding box center [338, 284] width 51 height 12
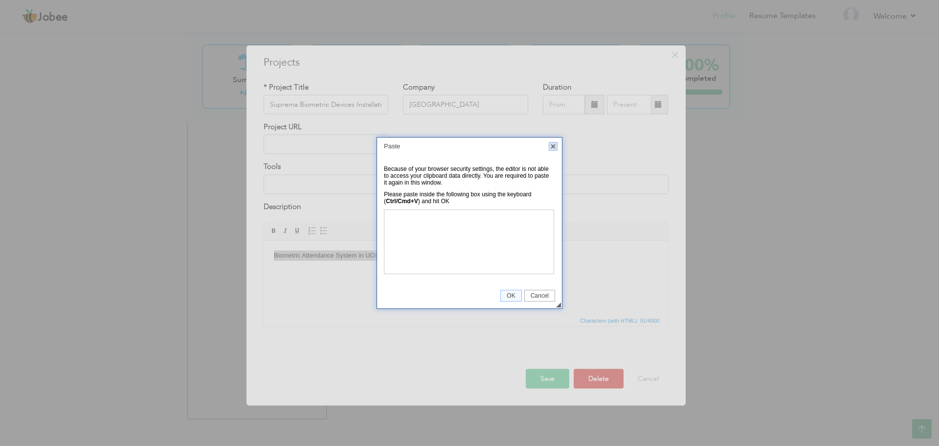
click at [555, 146] on link "X" at bounding box center [553, 146] width 9 height 9
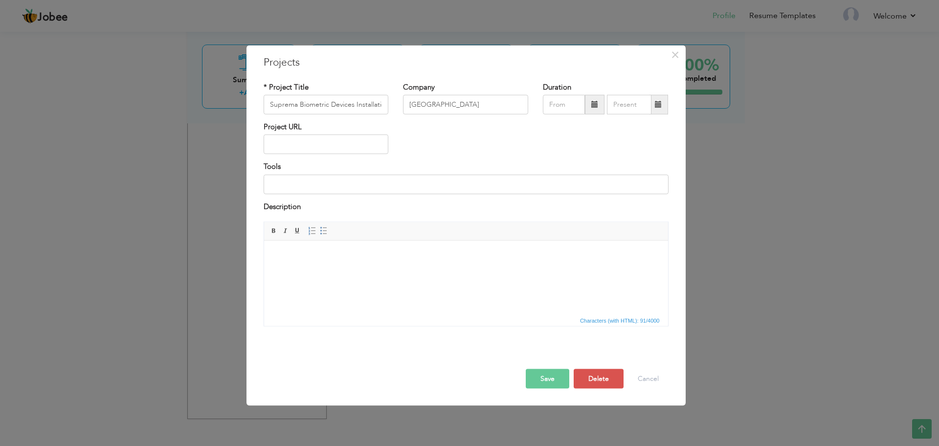
click at [345, 256] on body at bounding box center [465, 255] width 384 height 10
click at [294, 268] on html at bounding box center [466, 255] width 404 height 30
click at [605, 253] on p "Deployed and configured Suprema Biometric Devices for access control and attend…" at bounding box center [465, 255] width 384 height 10
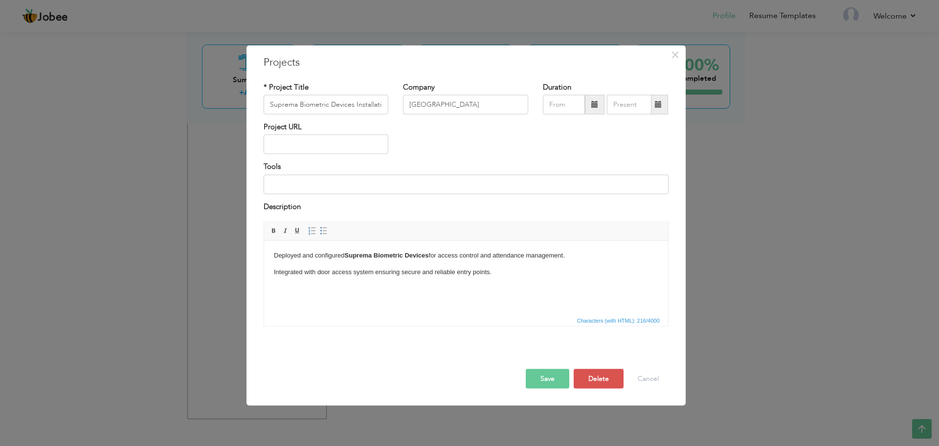
click at [274, 269] on p "Integrated with door access system ensuring secure and reliable entry points." at bounding box center [465, 272] width 384 height 10
click at [492, 266] on p "Deployed and configured Suprema Biometric Devices for access control and attend…" at bounding box center [465, 260] width 384 height 21
click at [509, 266] on p "Deployed and configured Suprema Biometric Devices for access control and attend…" at bounding box center [465, 265] width 384 height 30
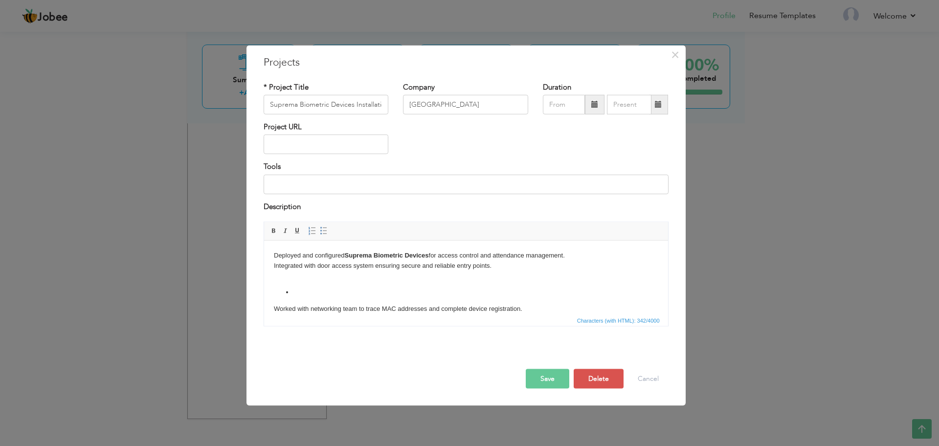
click at [297, 291] on li at bounding box center [465, 292] width 345 height 10
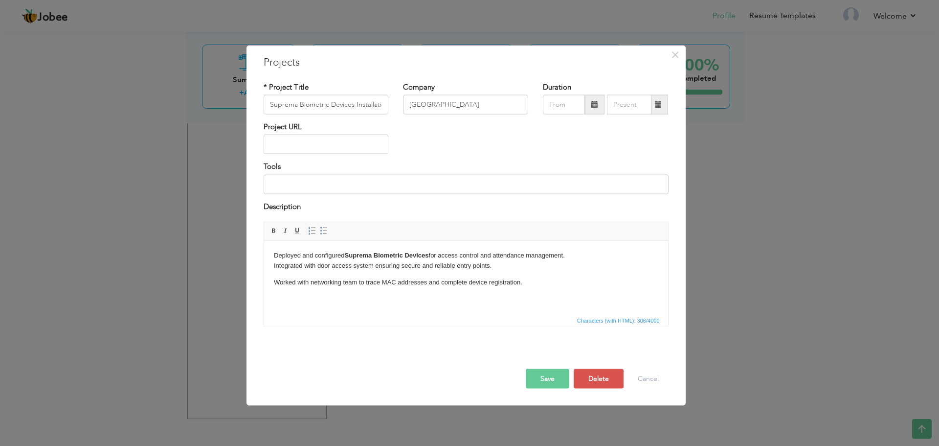
click at [543, 280] on p "Worked with networking team to trace MAC addresses and complete device registra…" at bounding box center [465, 282] width 384 height 10
click at [276, 281] on p "Worked with networking team to trace MAC addresses and complete device registra…" at bounding box center [465, 282] width 384 height 10
click at [275, 286] on body "Deployed and configured Suprema Biometric Devices for access control and attend…" at bounding box center [465, 282] width 384 height 64
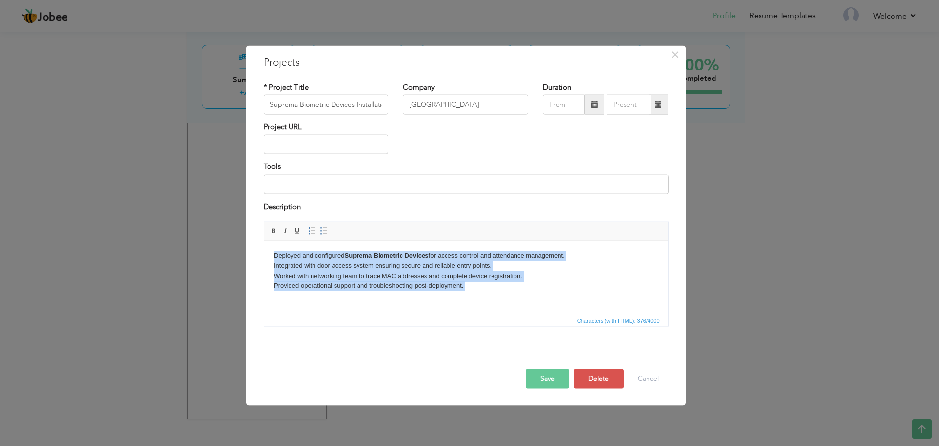
drag, startPoint x: 474, startPoint y: 294, endPoint x: 269, endPoint y: 257, distance: 208.4
click at [269, 257] on html "Deployed and configured Suprema Biometric Devices for access control and attend…" at bounding box center [466, 278] width 404 height 77
click at [325, 229] on span at bounding box center [324, 231] width 8 height 8
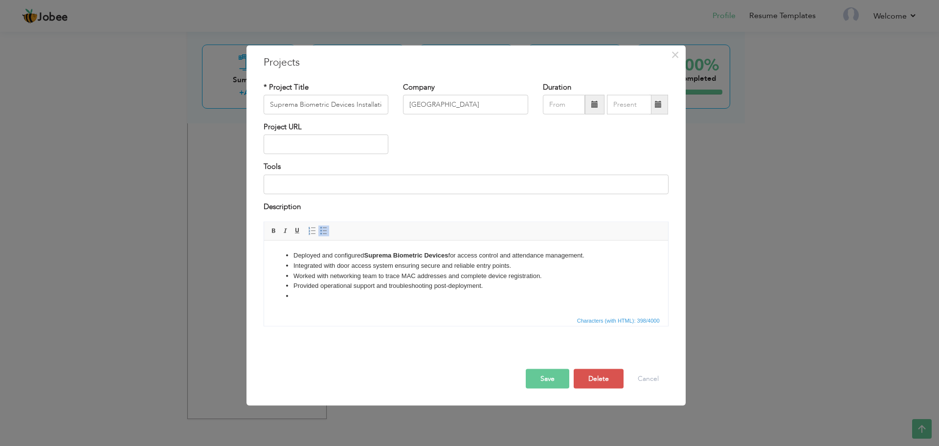
click at [330, 298] on li at bounding box center [465, 296] width 345 height 10
click at [551, 377] on button "Save" at bounding box center [548, 379] width 44 height 20
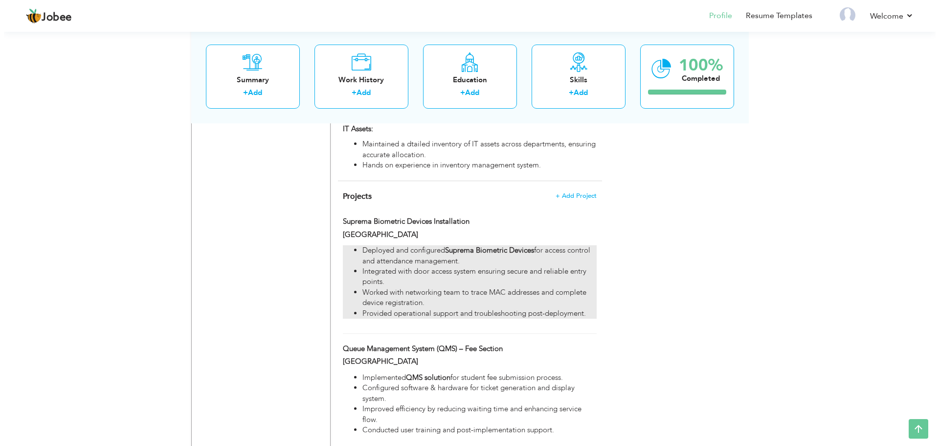
scroll to position [866, 0]
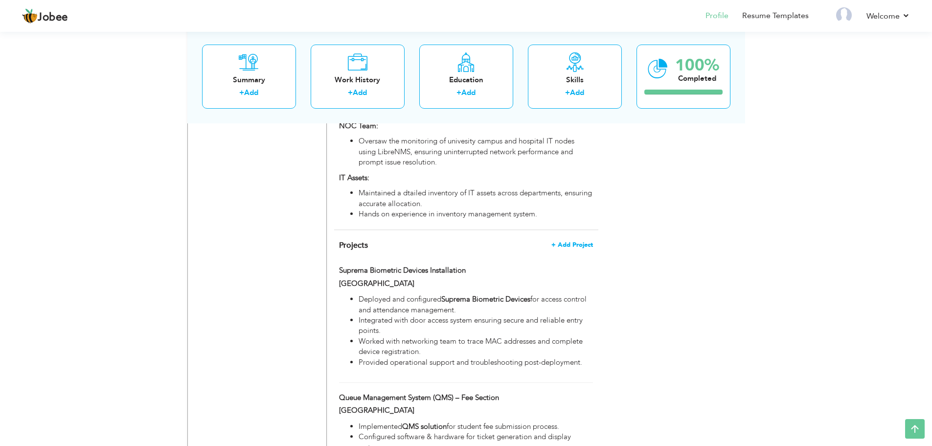
click at [578, 245] on span "+ Add Project" at bounding box center [572, 244] width 42 height 7
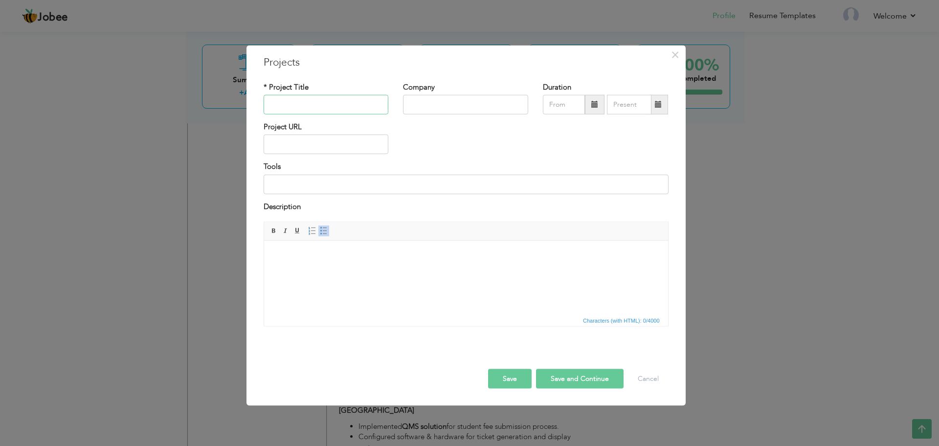
click at [347, 106] on input "text" at bounding box center [326, 105] width 125 height 20
paste input "GCPW (Google Credential Provider for Windows) Deployment"
type input "GCPW (Google Credential Provider for Windows) Deployment"
click at [435, 105] on input "text" at bounding box center [465, 105] width 125 height 20
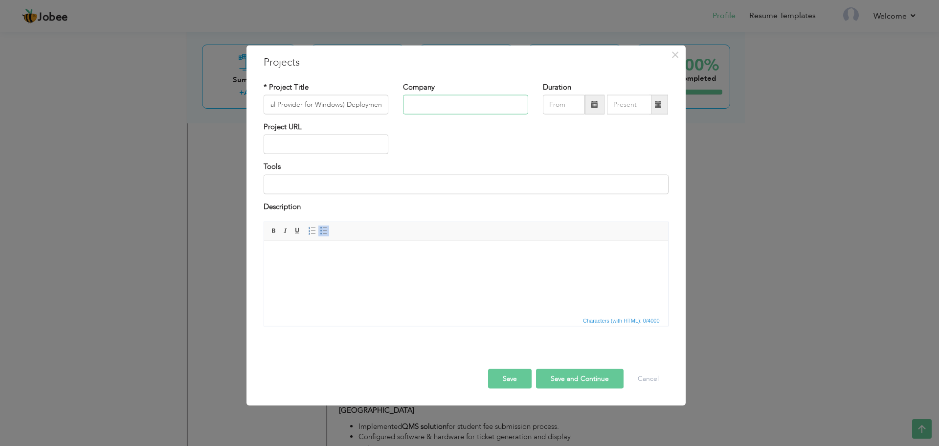
scroll to position [0, 0]
type input "The University of Lahore"
click at [369, 261] on html at bounding box center [466, 255] width 404 height 30
click at [377, 270] on p at bounding box center [465, 272] width 384 height 10
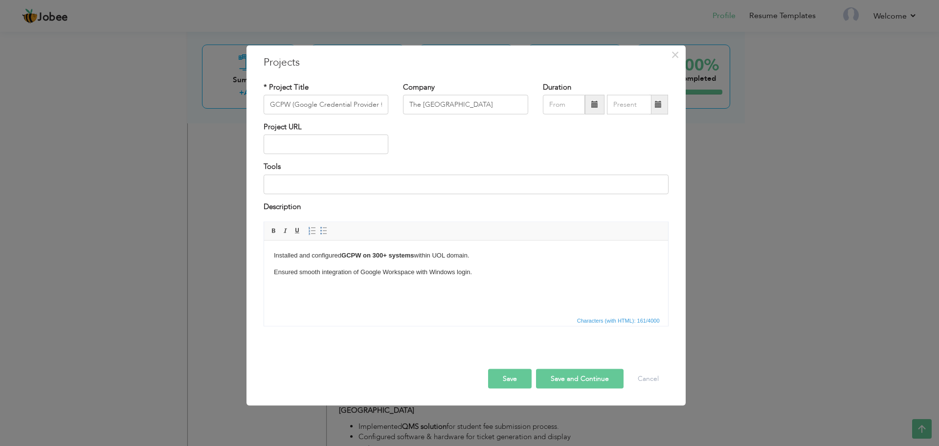
click at [418, 256] on p "Installed and configured GCPW on 300+ systems within UOL domain." at bounding box center [465, 255] width 384 height 10
click at [480, 274] on p "Ensured smooth integration of Google Workspace with Windows login." at bounding box center [465, 272] width 384 height 10
click at [481, 304] on p "Maintained installation logs and progress reports for management." at bounding box center [465, 304] width 384 height 10
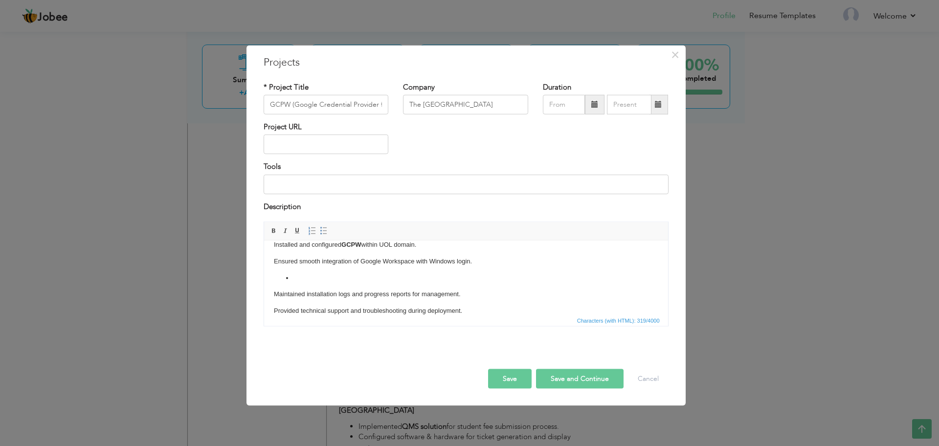
click at [298, 277] on li at bounding box center [465, 277] width 345 height 10
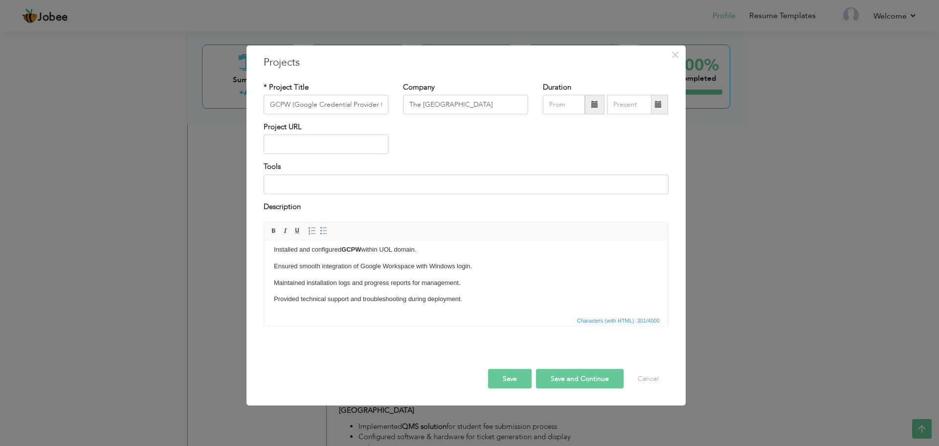
click at [561, 380] on button "Save and Continue" at bounding box center [580, 379] width 88 height 20
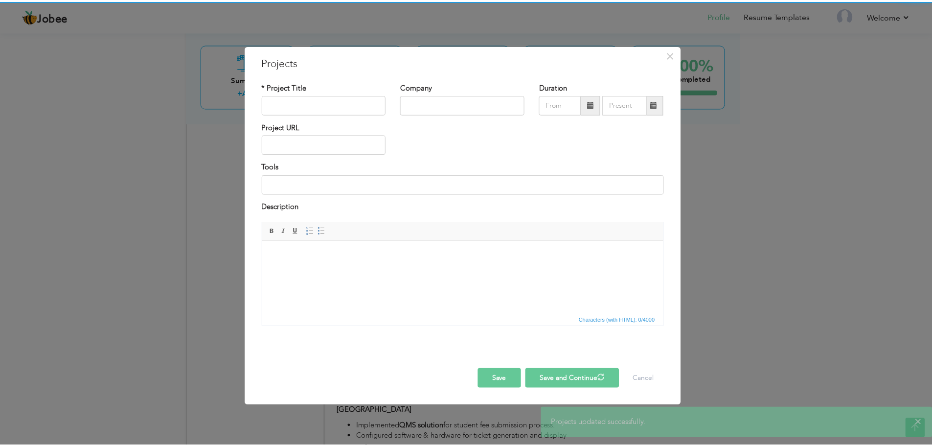
scroll to position [0, 0]
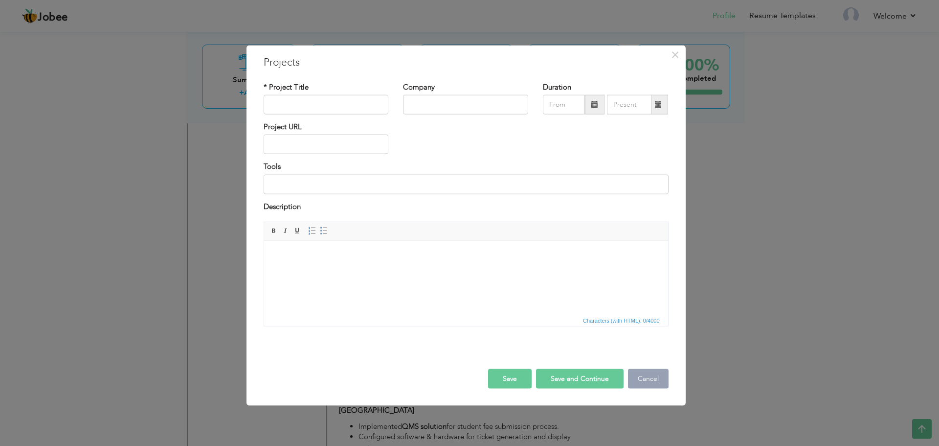
click at [645, 377] on button "Cancel" at bounding box center [648, 379] width 41 height 20
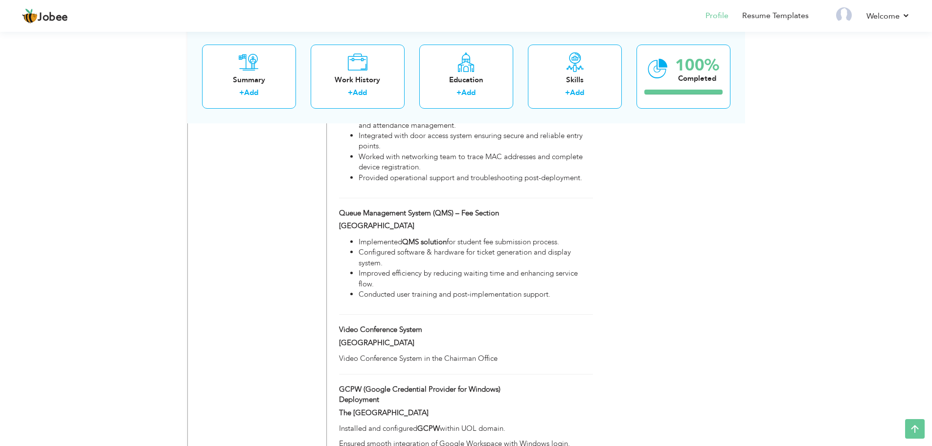
scroll to position [1134, 0]
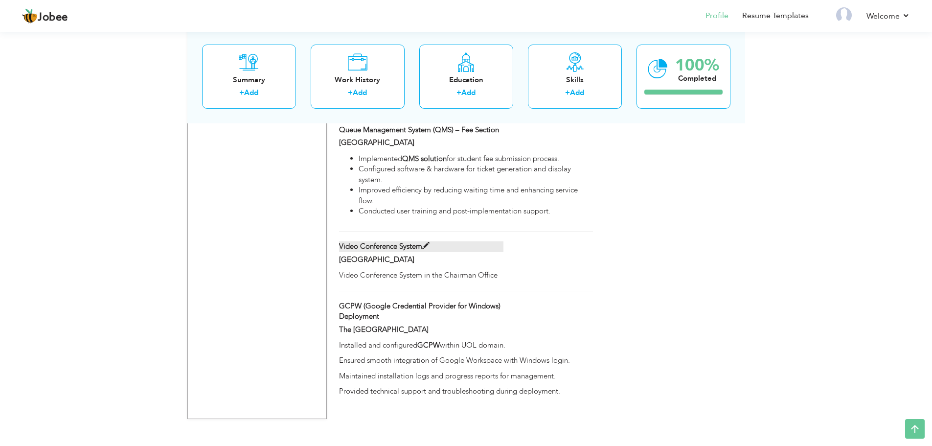
click at [428, 243] on span at bounding box center [425, 245] width 7 height 7
type input "Video Conference System"
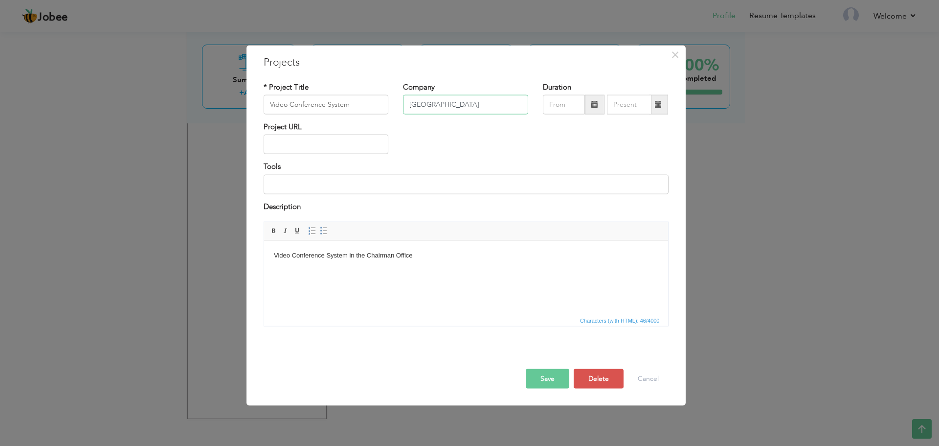
click at [409, 105] on input "University of Lahore" at bounding box center [465, 105] width 125 height 20
type input "The University of Lahore"
click at [548, 374] on button "Save" at bounding box center [548, 379] width 44 height 20
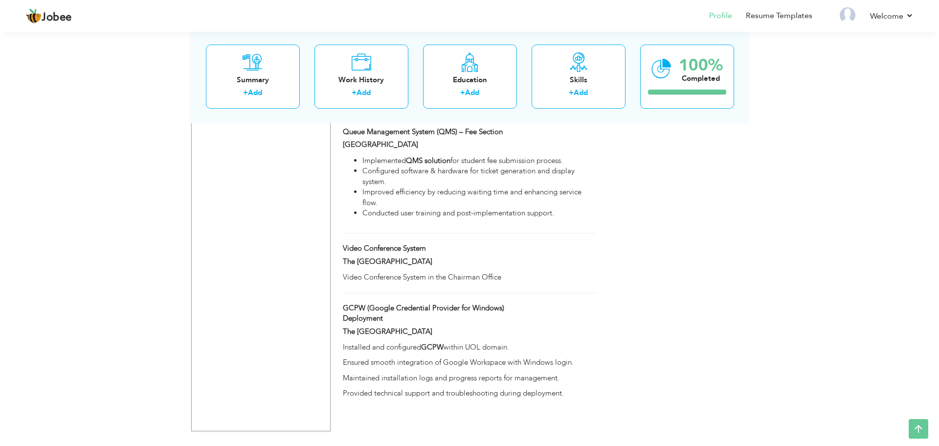
scroll to position [1144, 0]
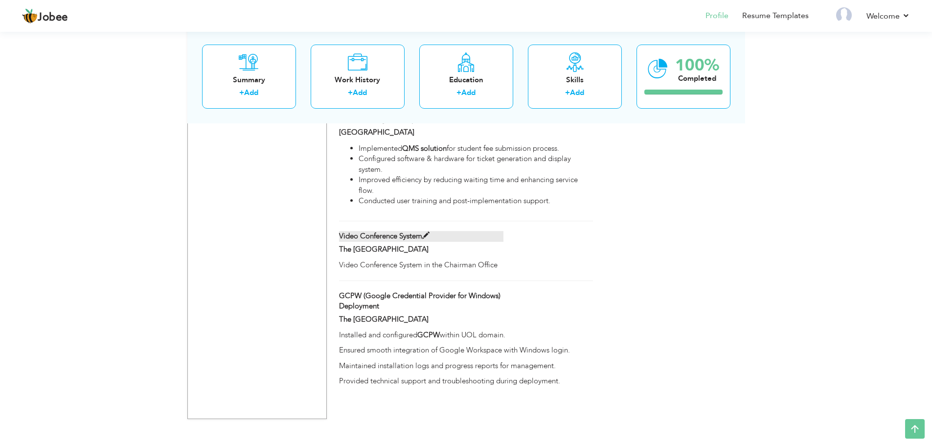
click at [428, 234] on span at bounding box center [425, 235] width 7 height 7
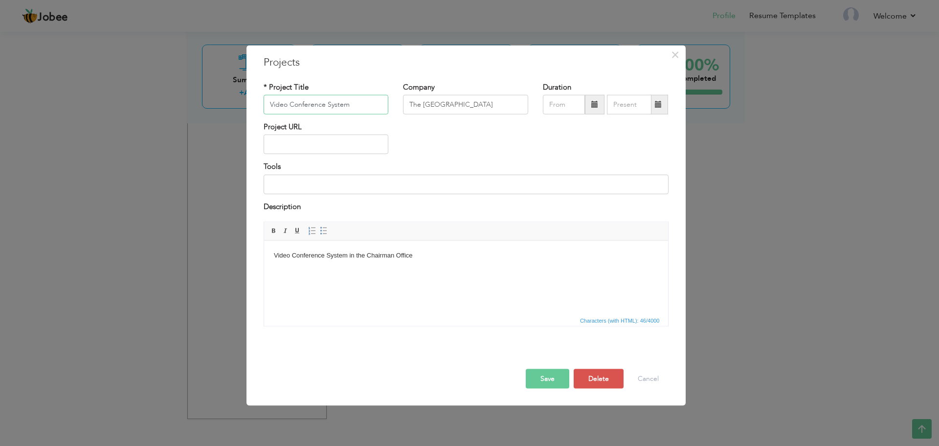
drag, startPoint x: 360, startPoint y: 108, endPoint x: 267, endPoint y: 110, distance: 93.0
click at [267, 110] on input "Video Conference System" at bounding box center [326, 105] width 125 height 20
paste input "– Chairman Office"
type input "Video Conference System – Chairman Office"
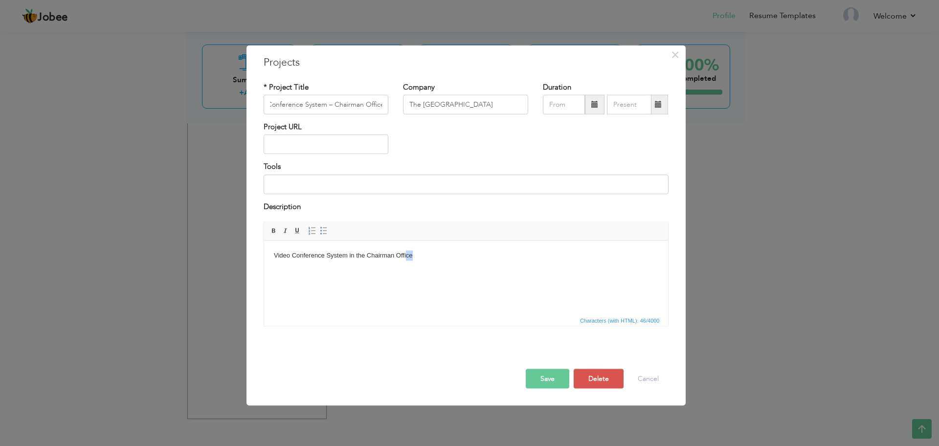
scroll to position [0, 0]
drag, startPoint x: 418, startPoint y: 256, endPoint x: 264, endPoint y: 257, distance: 154.1
click at [264, 257] on html "Video Conference System in the Chairman Office" at bounding box center [466, 255] width 404 height 30
click at [436, 262] on html at bounding box center [466, 255] width 404 height 30
click at [496, 262] on html "Installed and configured high-end video conferencing system in Chairman Office." at bounding box center [466, 255] width 404 height 30
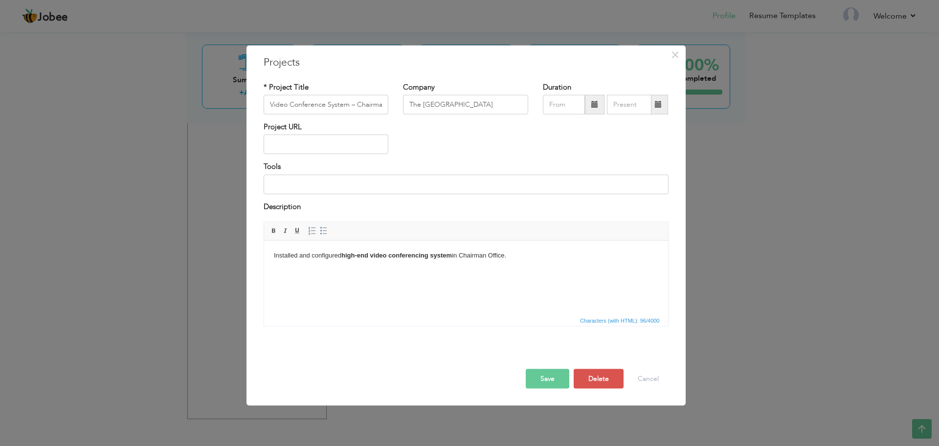
click at [531, 260] on body "Installed and configured high-end video conferencing system in Chairman Office." at bounding box center [465, 255] width 384 height 10
click at [453, 273] on p "Ensured seamless integration with existing audio-visual setup." at bounding box center [465, 277] width 384 height 21
click at [537, 292] on p "Enabled smooth communication for meetings with remote campuses and stakeholders." at bounding box center [465, 293] width 384 height 21
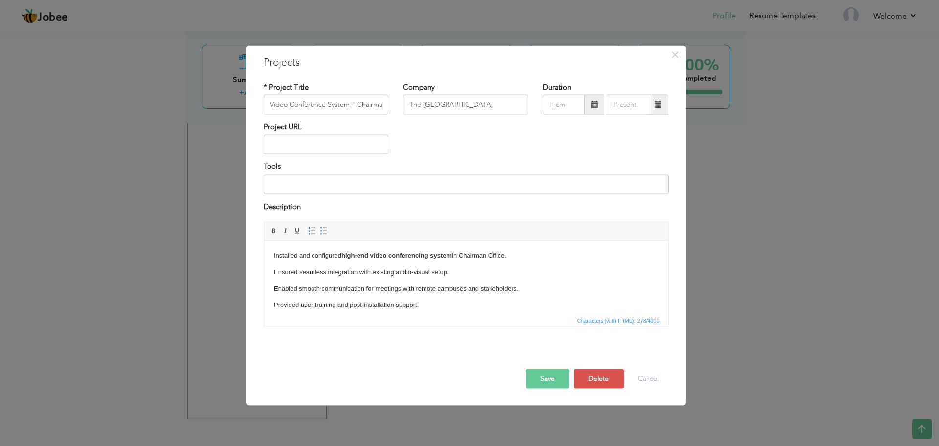
scroll to position [4, 0]
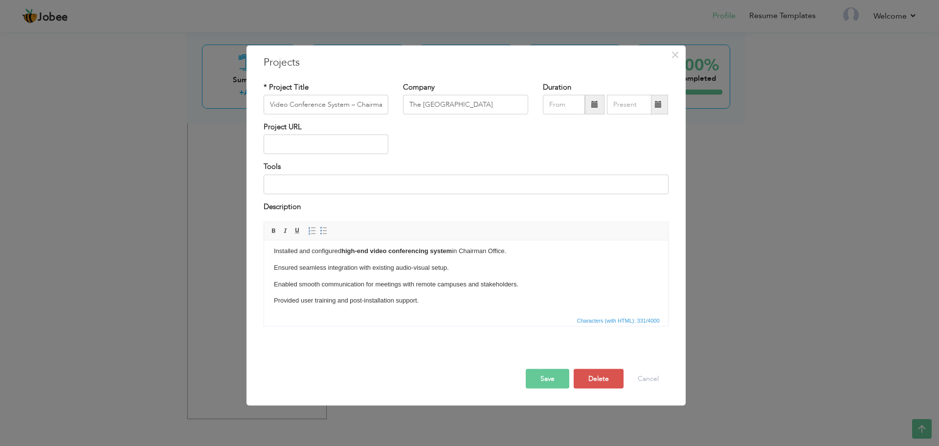
click at [272, 267] on html "Installed and configured high-end video conferencing system in Chairman Office.…" at bounding box center [466, 281] width 404 height 90
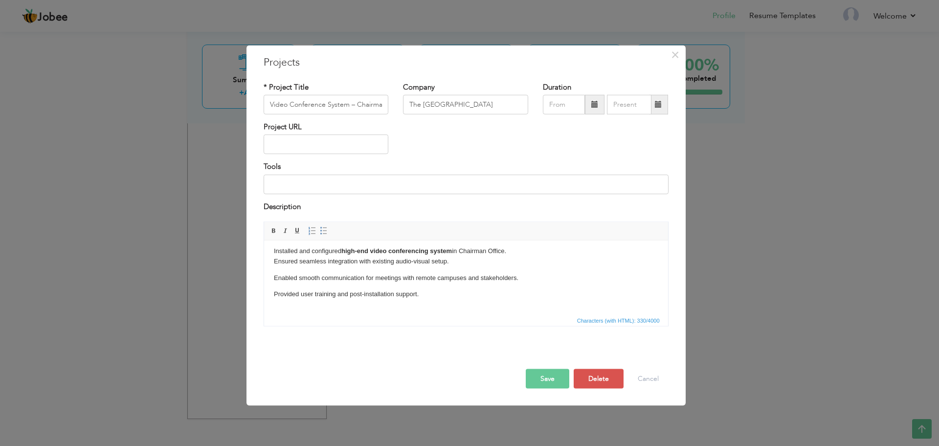
click at [274, 278] on p "Enabled smooth communication for meetings with remote campuses and stakeholders." at bounding box center [465, 277] width 384 height 10
click at [272, 287] on html "Installed and configured high-end video conferencing system in Chairman Office.…" at bounding box center [466, 275] width 404 height 77
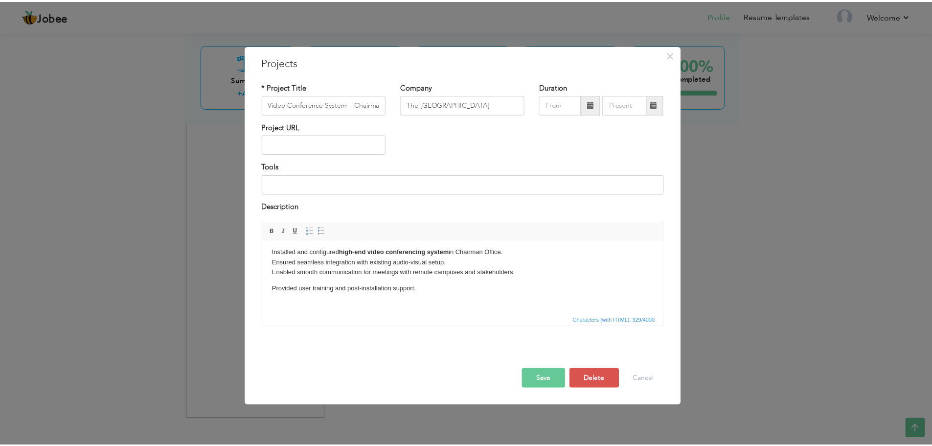
scroll to position [0, 0]
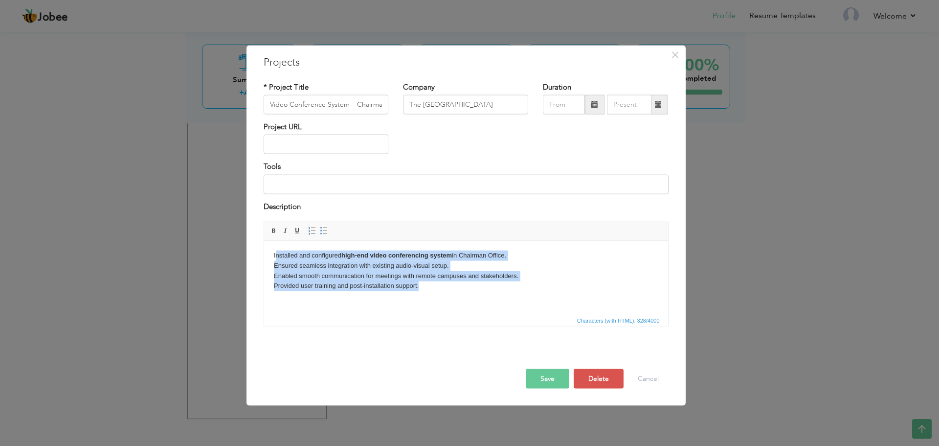
drag, startPoint x: 529, startPoint y: 477, endPoint x: 269, endPoint y: 237, distance: 354.8
click at [269, 240] on html "Installed and configured high-end video conferencing system in Chairman Office.…" at bounding box center [466, 275] width 404 height 70
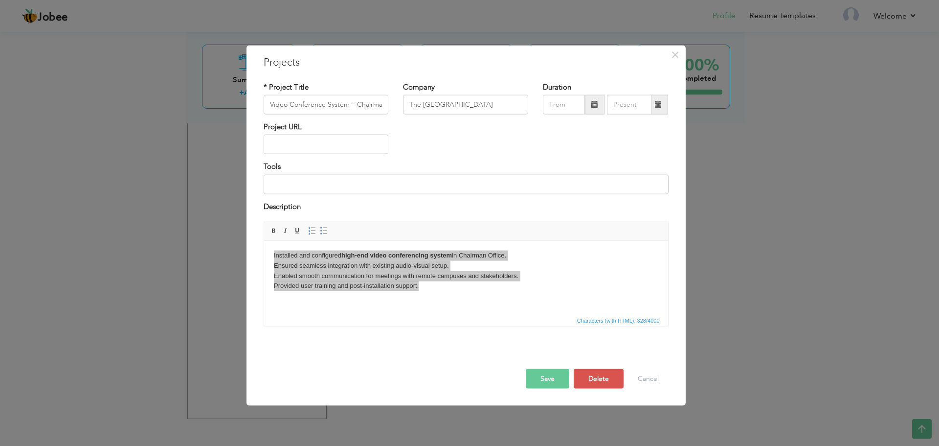
click at [256, 239] on div "Video Conference System in the Chairman Office Rich Text Editor, projectEditor …" at bounding box center [466, 278] width 420 height 112
click at [323, 229] on span at bounding box center [324, 231] width 8 height 8
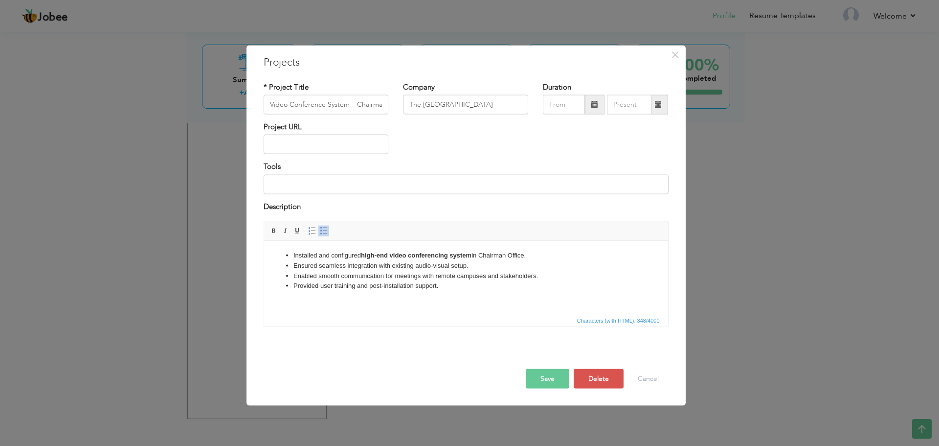
click at [383, 306] on html "Installed and configured high-end video conferencing system in Chairman Office.…" at bounding box center [466, 275] width 404 height 70
click at [547, 379] on button "Save" at bounding box center [548, 379] width 44 height 20
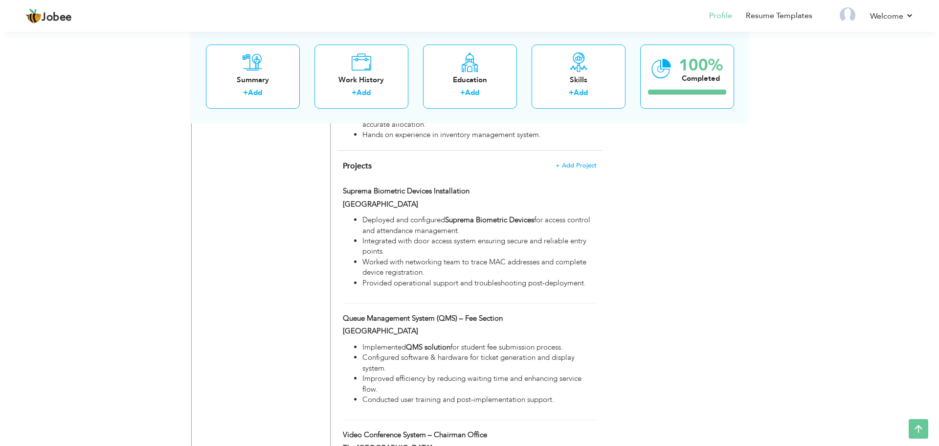
scroll to position [908, 0]
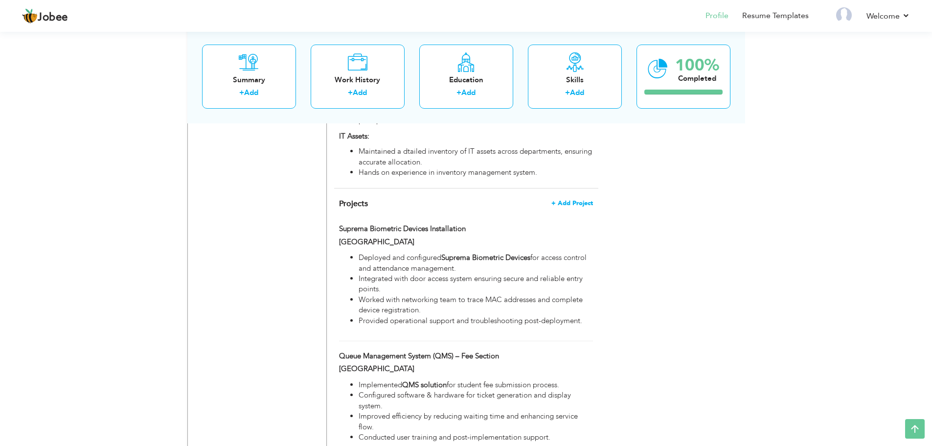
click at [573, 205] on span "+ Add Project" at bounding box center [572, 203] width 42 height 7
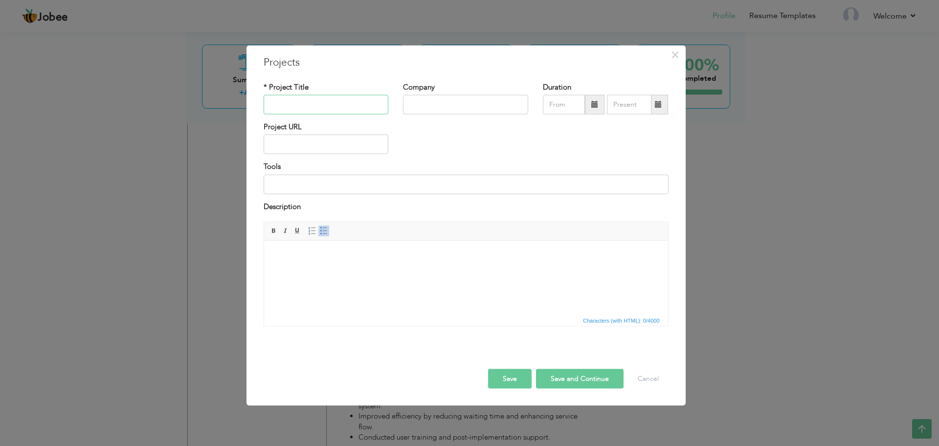
click at [338, 106] on input "text" at bounding box center [326, 105] width 125 height 20
paste input "Face Recognition Devices Deployment"
type input "Face Recognition Devices Deployment"
click at [426, 101] on input "text" at bounding box center [465, 105] width 125 height 20
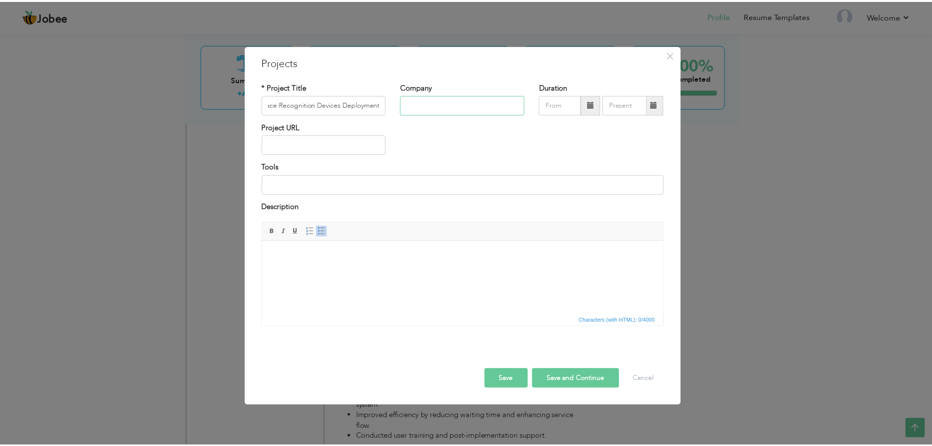
scroll to position [0, 0]
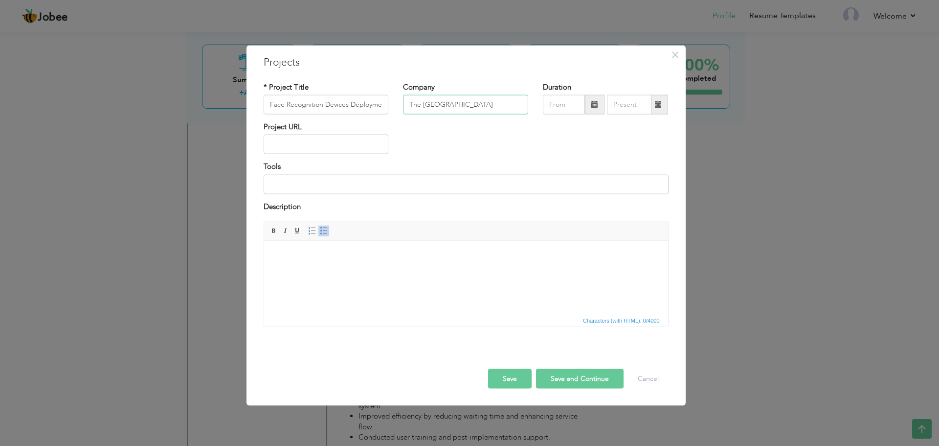
type input "The University of Lahore"
click at [408, 270] on html at bounding box center [466, 255] width 404 height 30
click at [567, 257] on body "Installed and configured Face Recognition Attendance Devices across multiple de…" at bounding box center [465, 260] width 384 height 21
click at [558, 259] on body "Installed and configured Face Recognition Attendance Devices across multiple de…" at bounding box center [465, 260] width 384 height 21
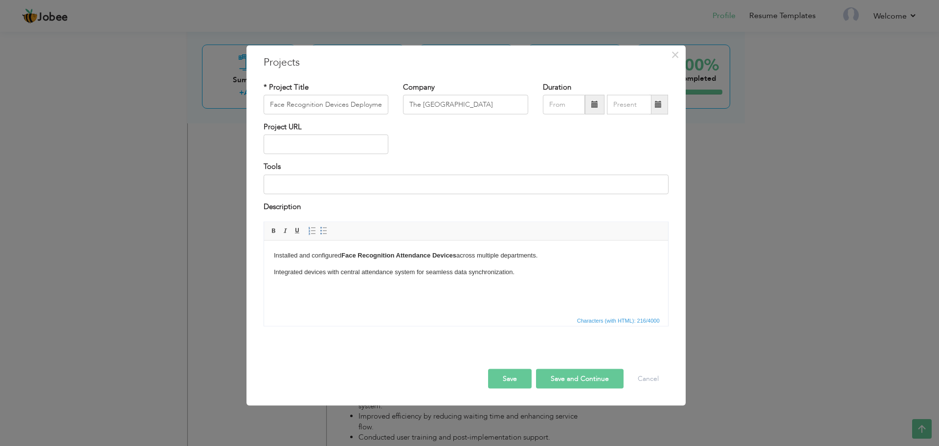
drag, startPoint x: 532, startPoint y: 278, endPoint x: 542, endPoint y: 277, distance: 10.3
click at [532, 278] on p "Integrated devices with central attendance system for seamless data synchroniza…" at bounding box center [465, 277] width 384 height 21
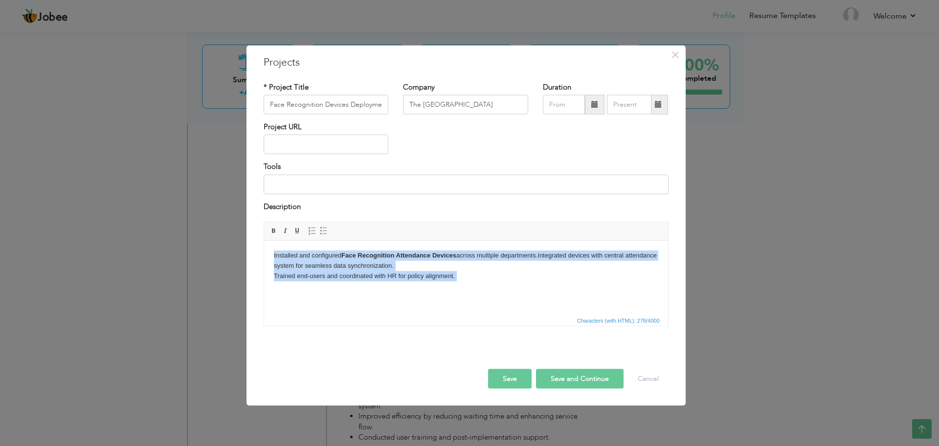
drag, startPoint x: 474, startPoint y: 283, endPoint x: 259, endPoint y: 259, distance: 216.6
click at [264, 259] on html "Installed and configured Face Recognition Attendance Devices across multiple de…" at bounding box center [466, 270] width 404 height 60
click at [325, 227] on span at bounding box center [324, 231] width 8 height 8
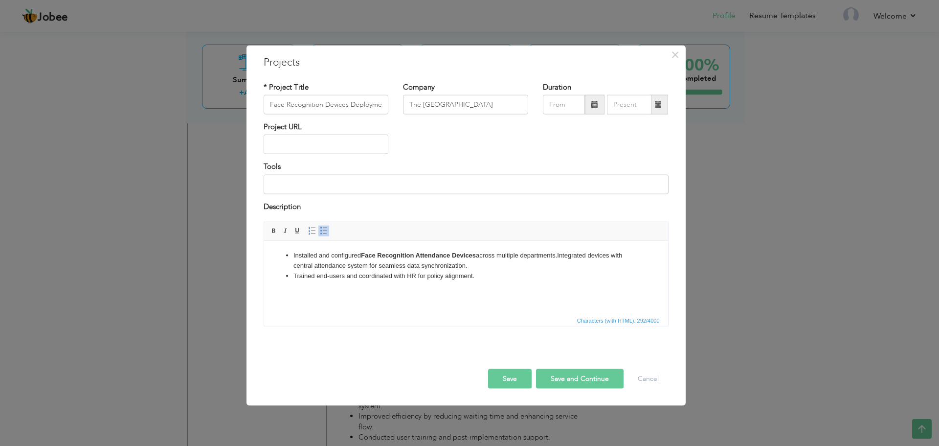
click at [360, 314] on span "Characters (with HTML): 292/4000" at bounding box center [466, 320] width 404 height 12
click at [396, 299] on html "Installed and configured Face Recognition Attendance Devices across multiple de…" at bounding box center [466, 270] width 404 height 60
click at [561, 257] on li "Installed and configured Face Recognition Attendance Devices across multiple de…" at bounding box center [465, 260] width 345 height 21
click at [512, 382] on button "Save" at bounding box center [510, 379] width 44 height 20
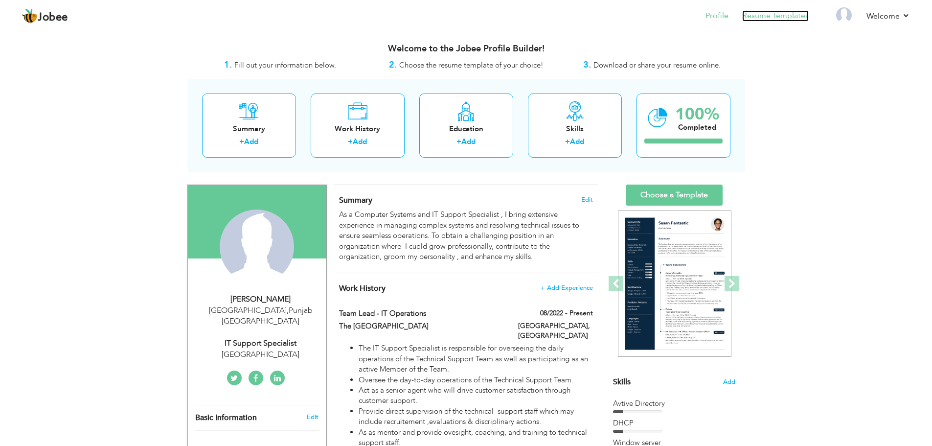
click at [765, 19] on link "Resume Templates" at bounding box center [775, 15] width 67 height 11
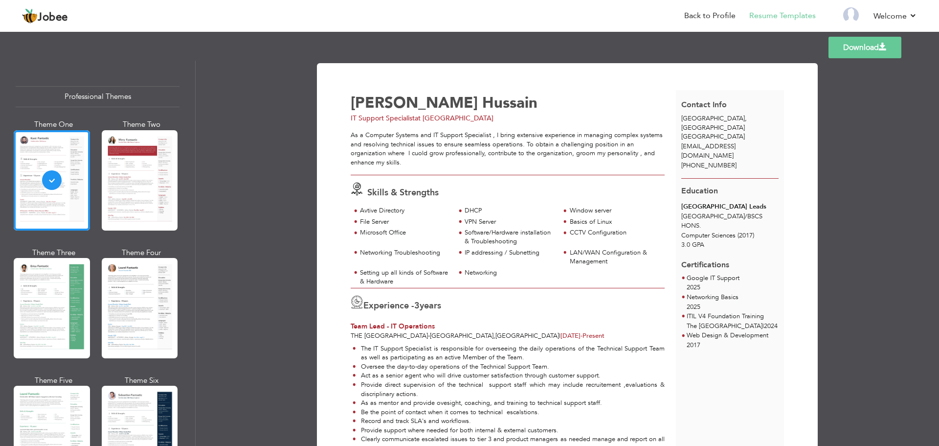
click at [862, 51] on link "Download" at bounding box center [865, 48] width 73 height 22
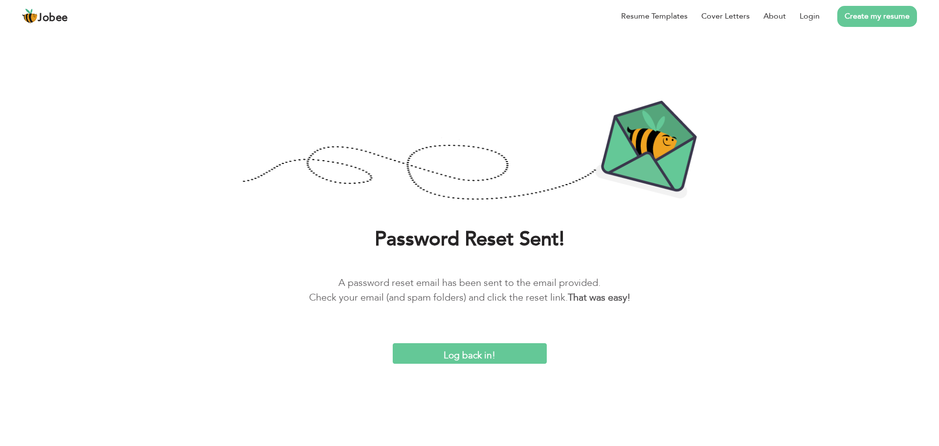
click at [464, 355] on input "Log back in!" at bounding box center [470, 353] width 154 height 21
click at [804, 19] on link "Login" at bounding box center [810, 16] width 20 height 12
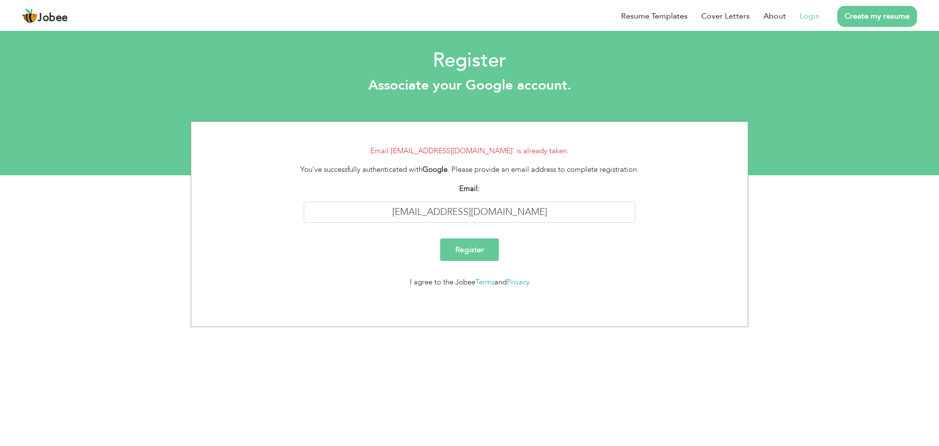
click at [453, 252] on input "Register" at bounding box center [469, 249] width 59 height 23
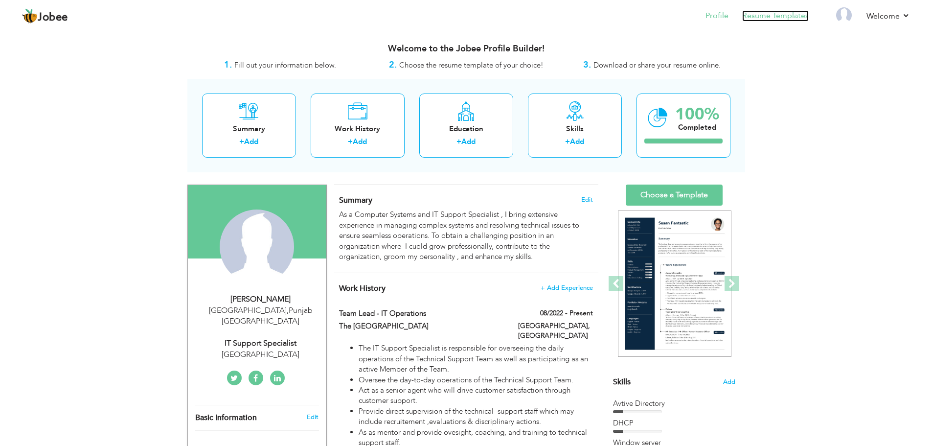
click at [778, 13] on link "Resume Templates" at bounding box center [775, 15] width 67 height 11
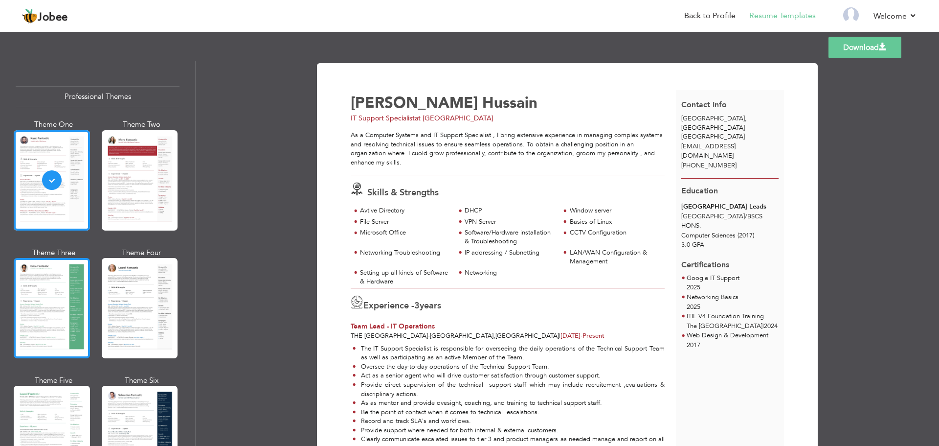
click at [67, 289] on div at bounding box center [52, 308] width 76 height 100
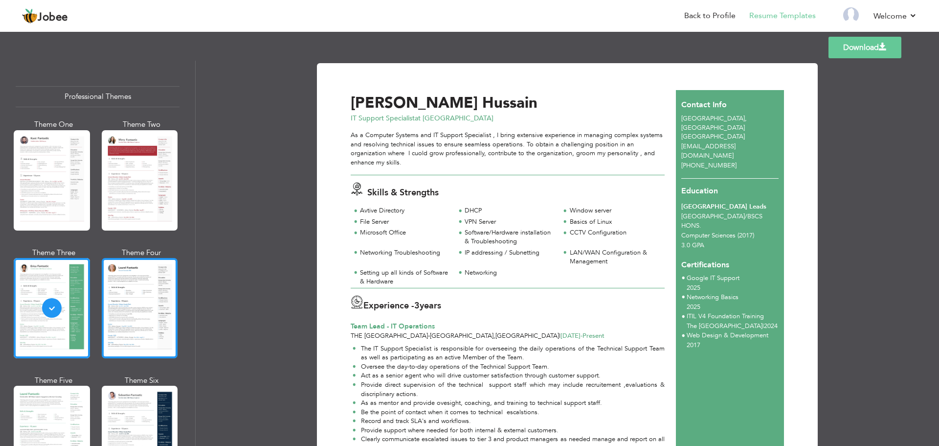
click at [124, 308] on div at bounding box center [140, 308] width 76 height 100
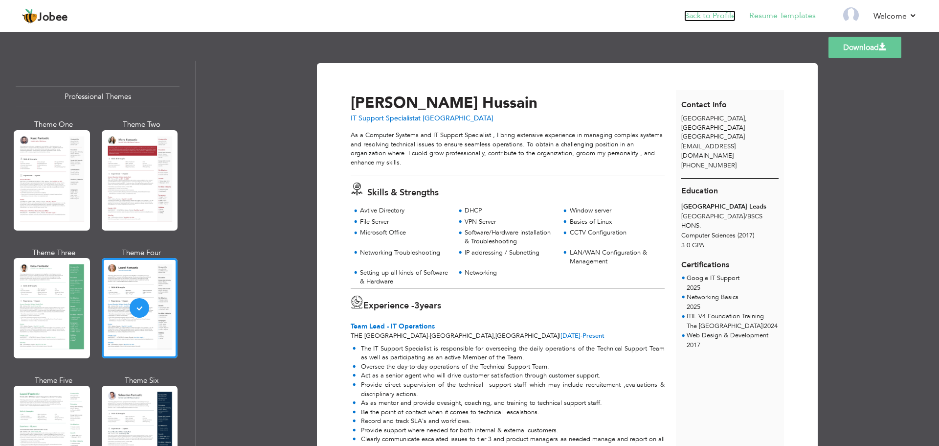
click at [715, 16] on link "Back to Profile" at bounding box center [709, 15] width 51 height 11
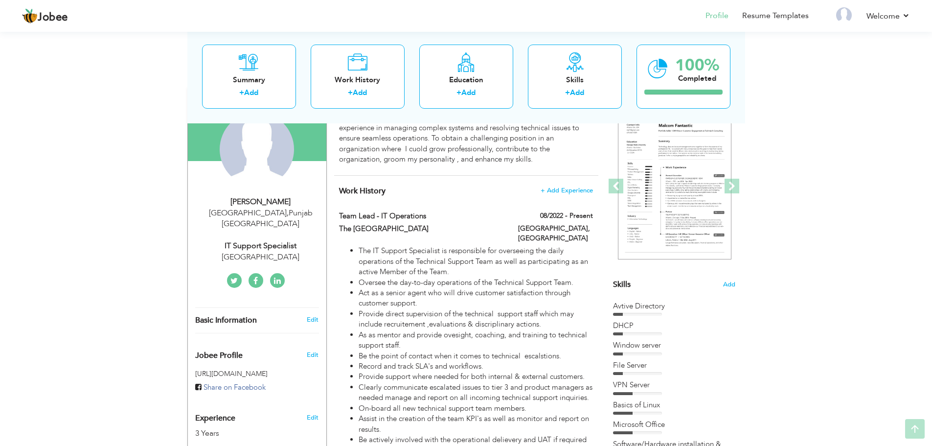
scroll to position [98, 0]
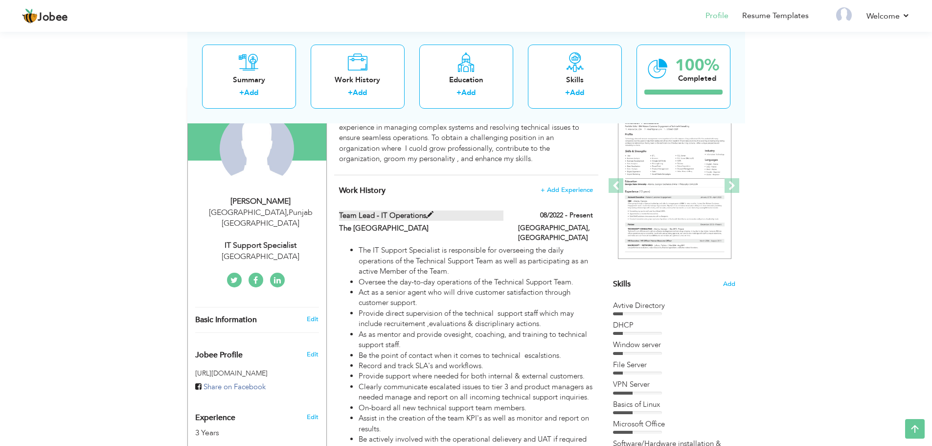
click at [430, 213] on span at bounding box center [429, 214] width 7 height 7
type input "Team Lead - IT Operations"
type input "The [GEOGRAPHIC_DATA]"
type input "08/2022"
type input "[GEOGRAPHIC_DATA]"
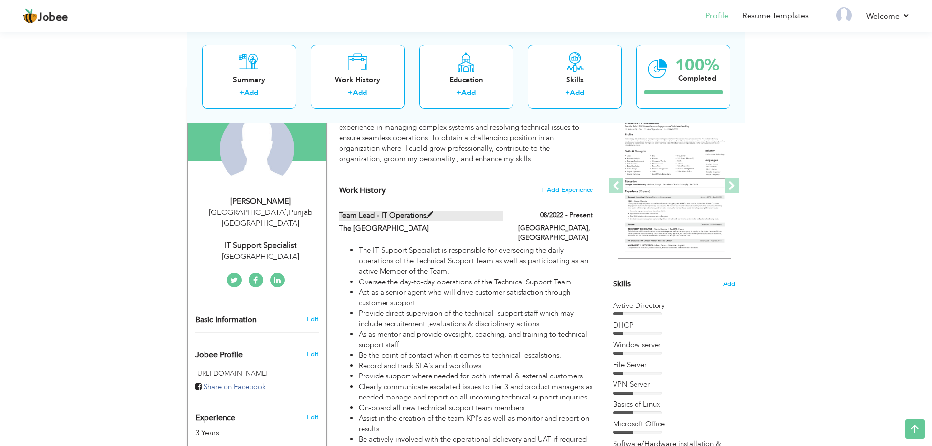
type input "[GEOGRAPHIC_DATA]"
checkbox input "true"
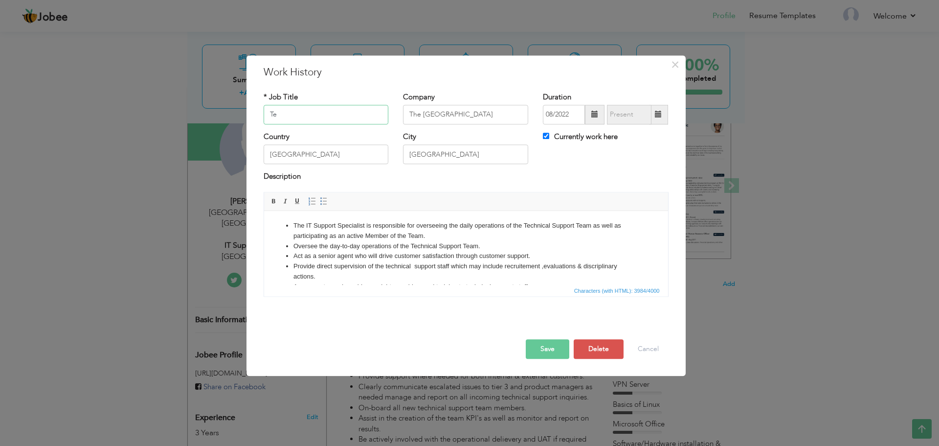
type input "T"
click at [290, 115] on input "IT Suppprt Specialist" at bounding box center [326, 115] width 125 height 20
type input "IT Suppprt Specialist"
click at [551, 347] on button "Save" at bounding box center [548, 349] width 44 height 20
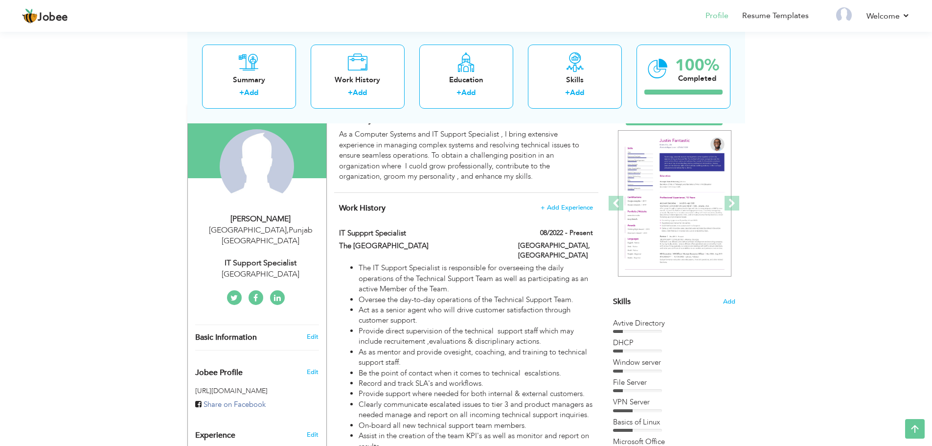
scroll to position [0, 0]
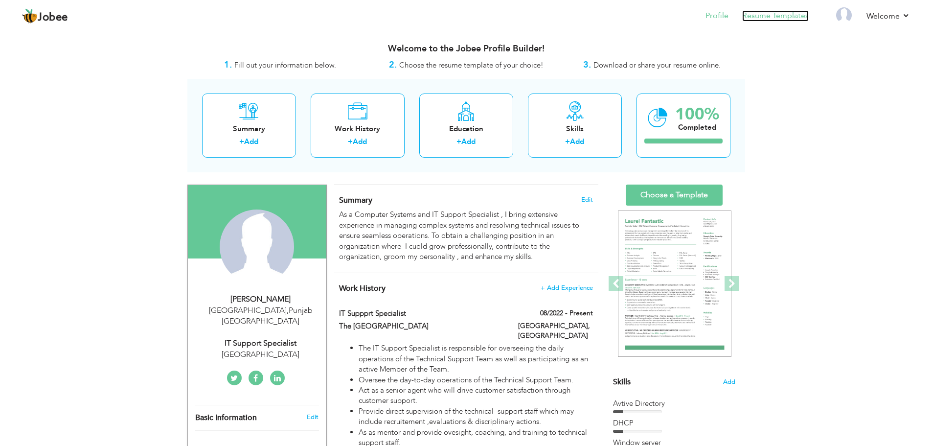
click at [794, 19] on link "Resume Templates" at bounding box center [775, 15] width 67 height 11
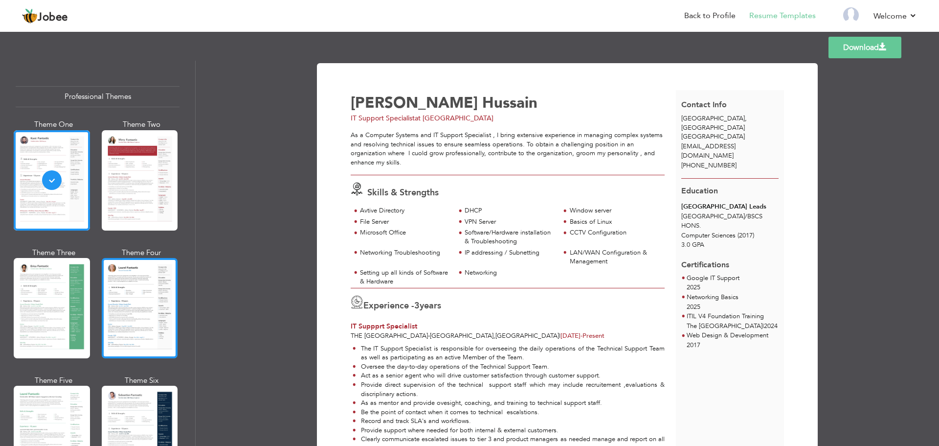
click at [135, 293] on div at bounding box center [140, 308] width 76 height 100
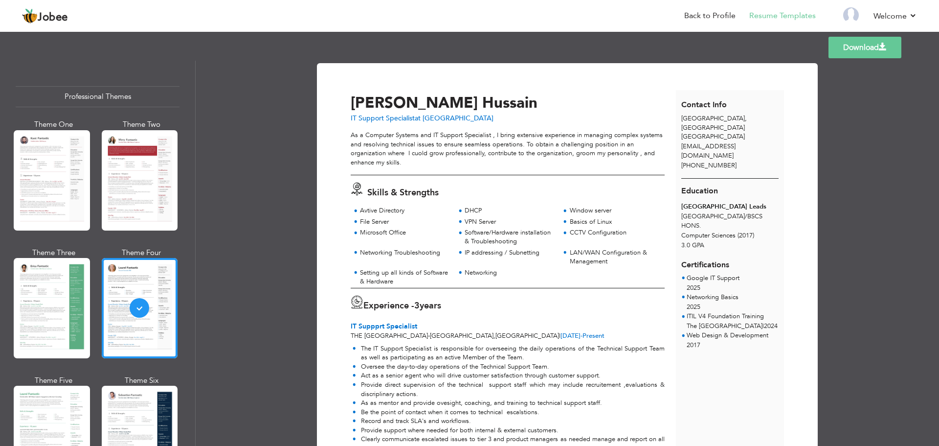
click at [866, 54] on link "Download" at bounding box center [865, 48] width 73 height 22
click at [864, 65] on link "Log off" at bounding box center [873, 66] width 88 height 21
